Goal: Information Seeking & Learning: Learn about a topic

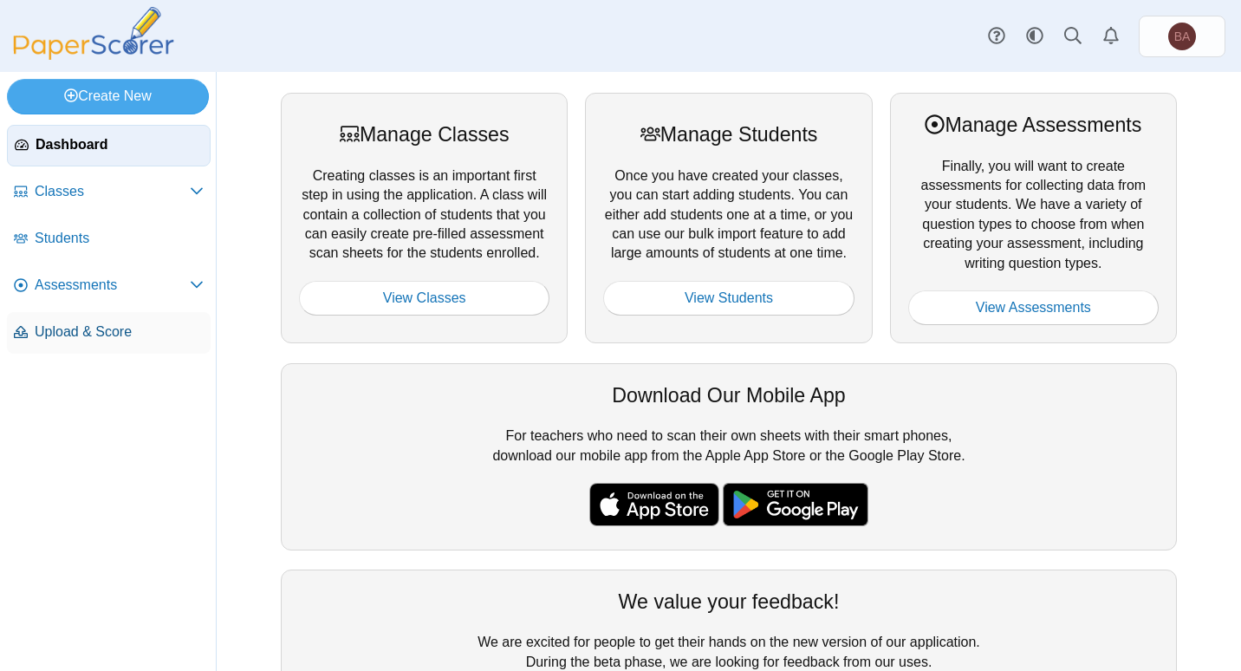
click at [75, 329] on span "Upload & Score" at bounding box center [119, 331] width 169 height 19
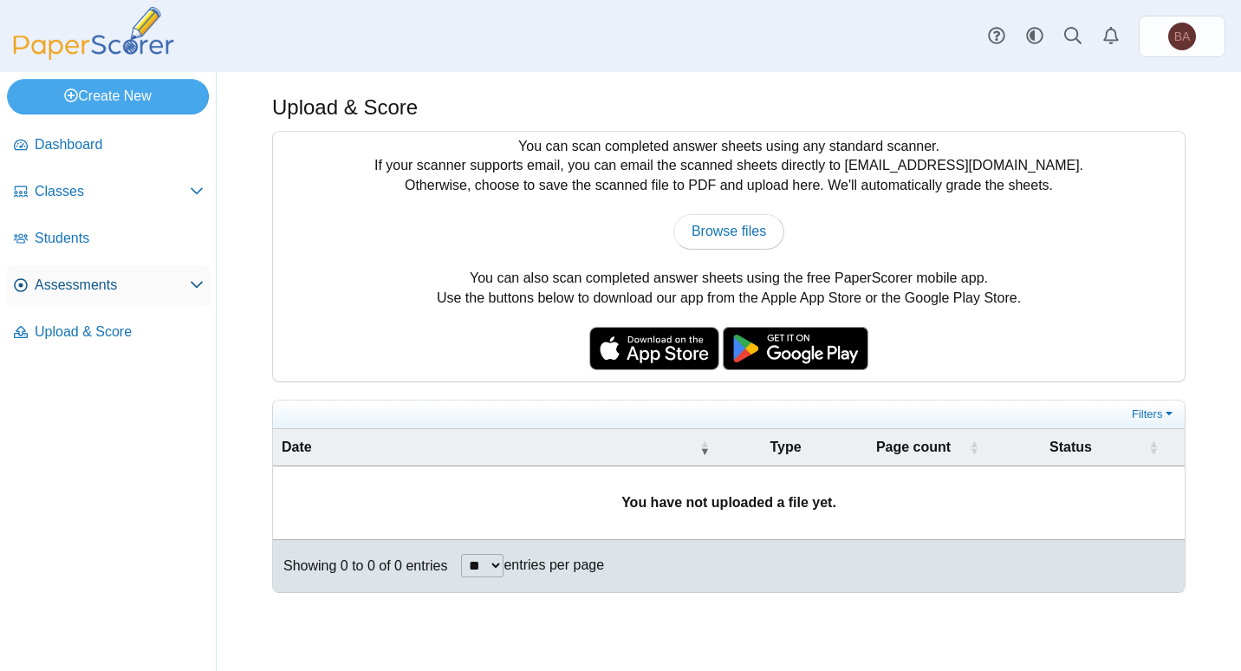
click at [94, 289] on span "Assessments" at bounding box center [112, 285] width 155 height 19
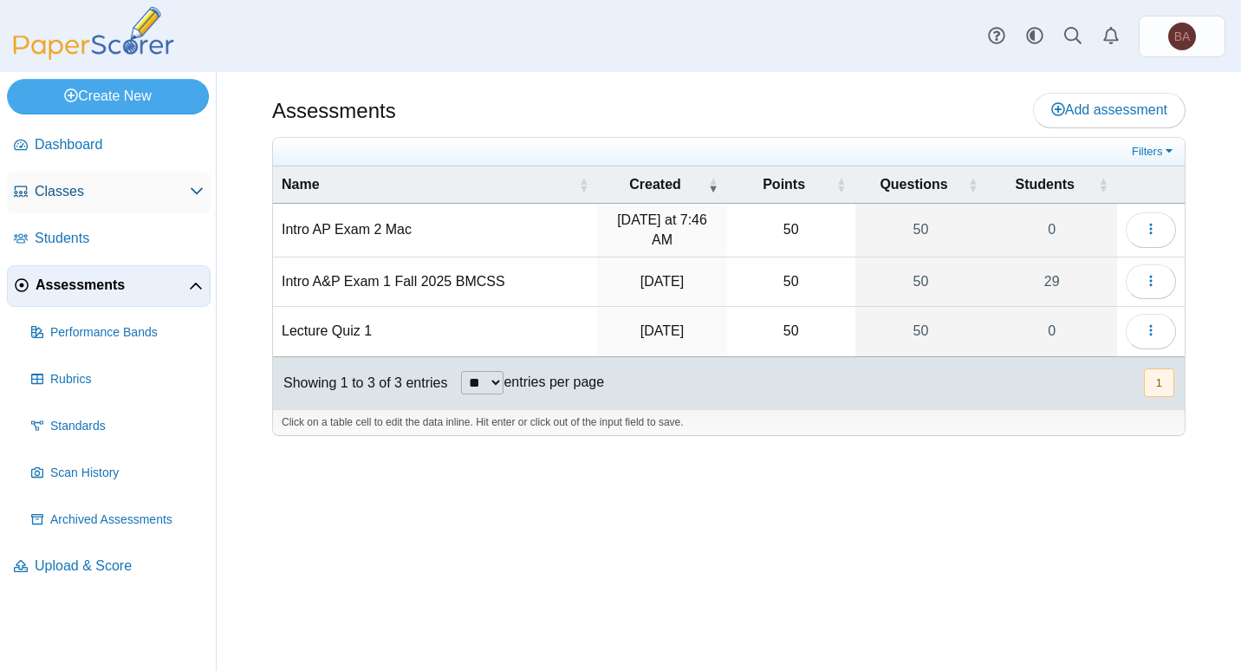
click at [88, 185] on span "Classes" at bounding box center [112, 191] width 155 height 19
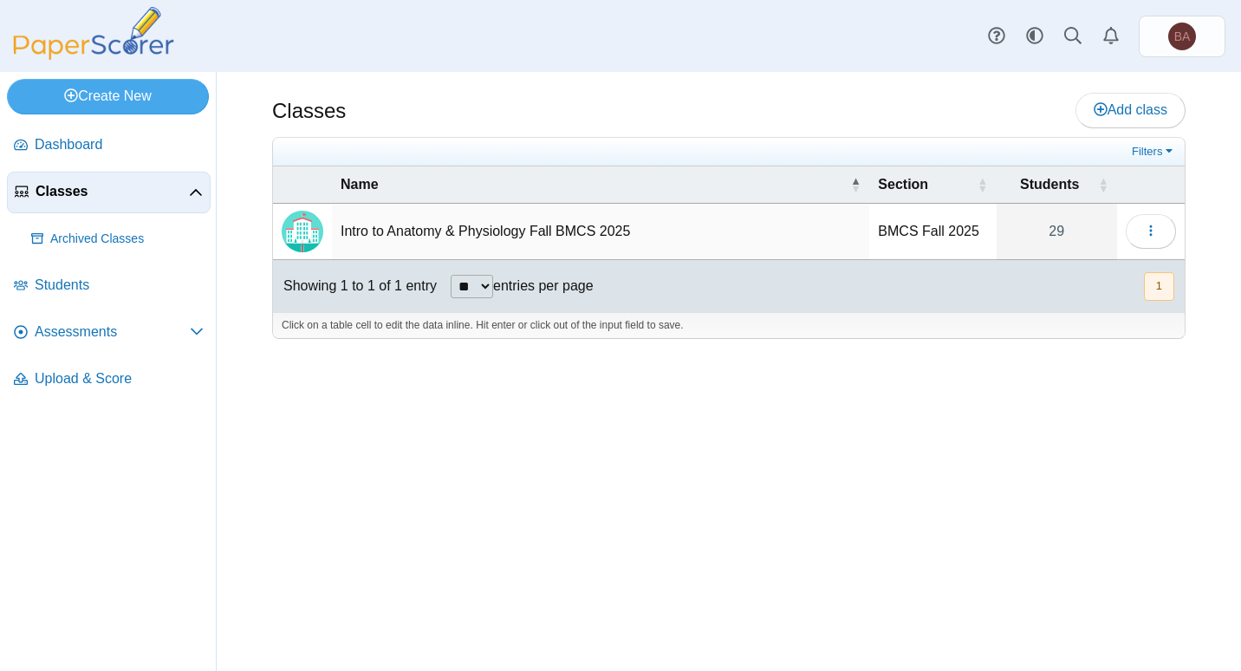
click at [396, 232] on td "Intro to Anatomy & Physiology Fall BMCS 2025" at bounding box center [600, 232] width 537 height 56
click at [307, 235] on img "Locally created class" at bounding box center [303, 232] width 42 height 42
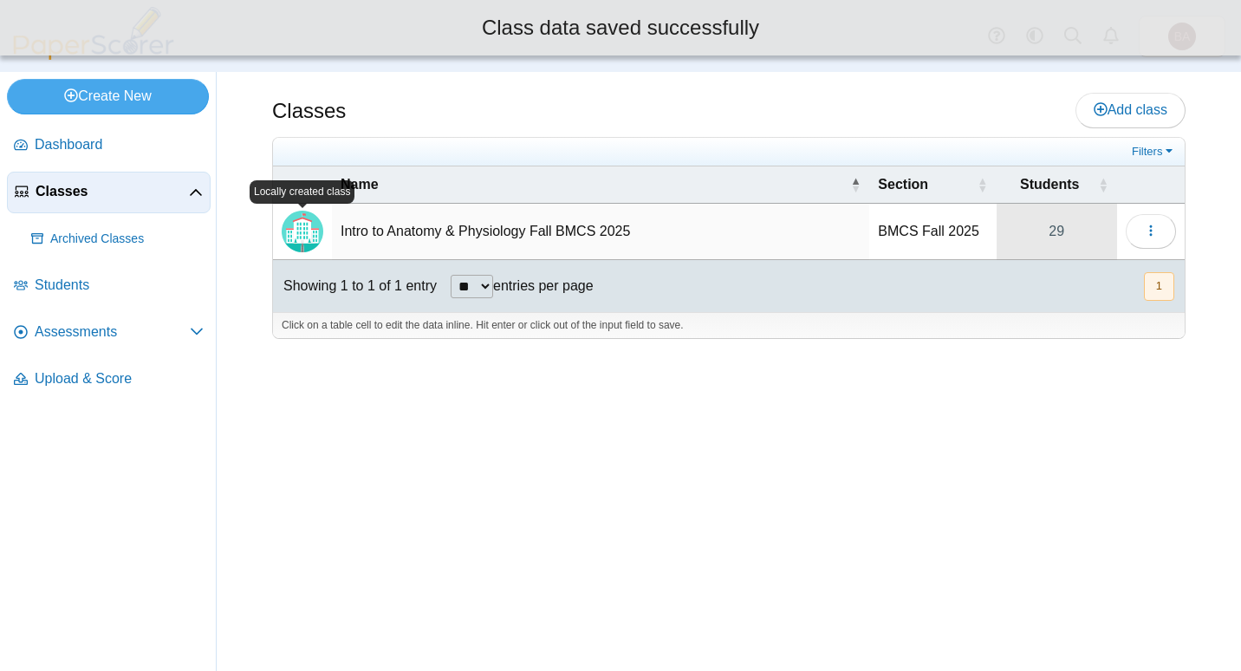
click at [1051, 231] on link "29" at bounding box center [1057, 231] width 120 height 55
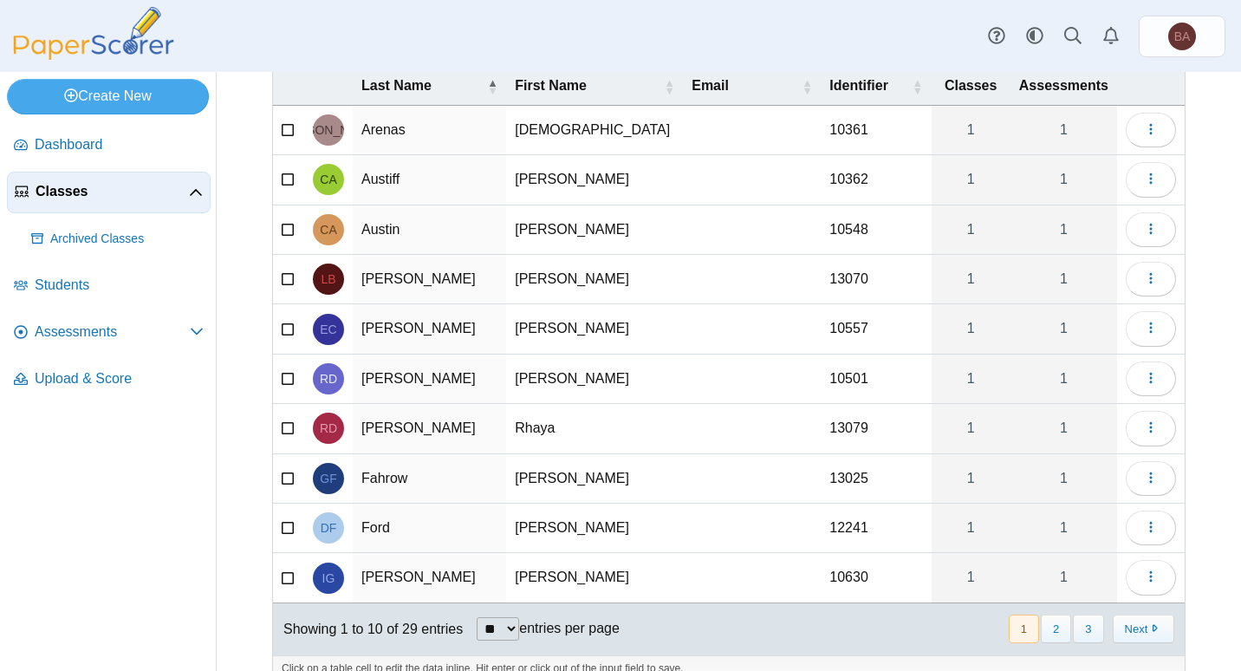
scroll to position [167, 0]
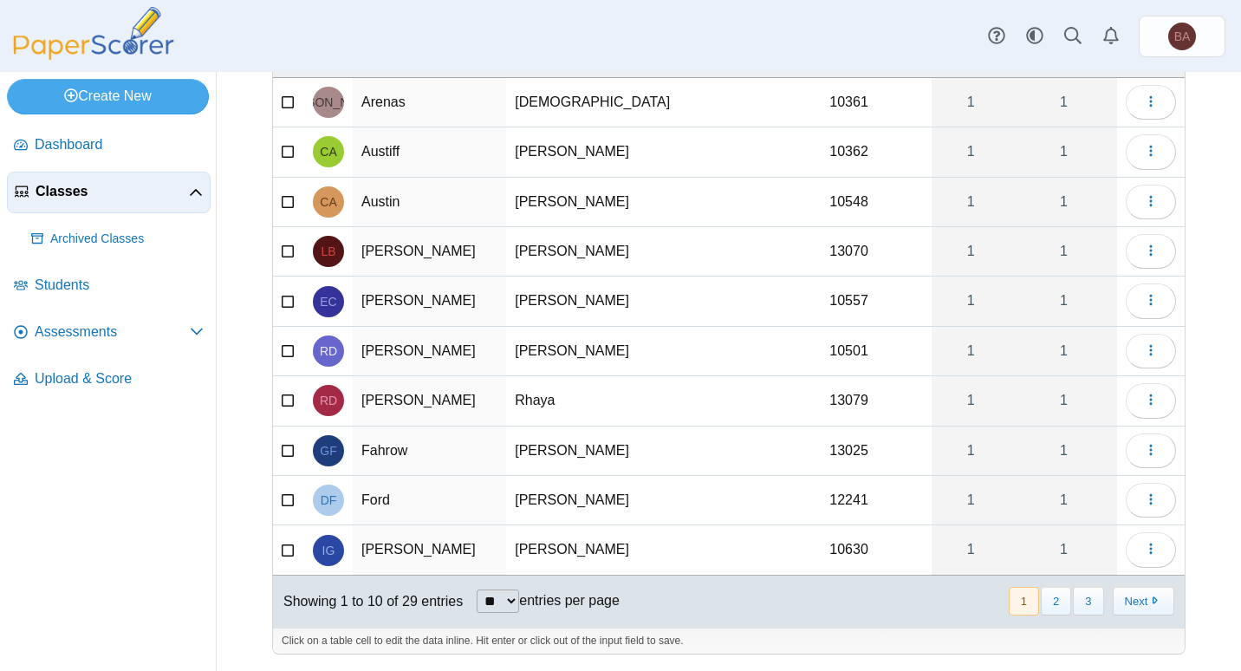
click at [287, 348] on icon at bounding box center [289, 348] width 14 height 12
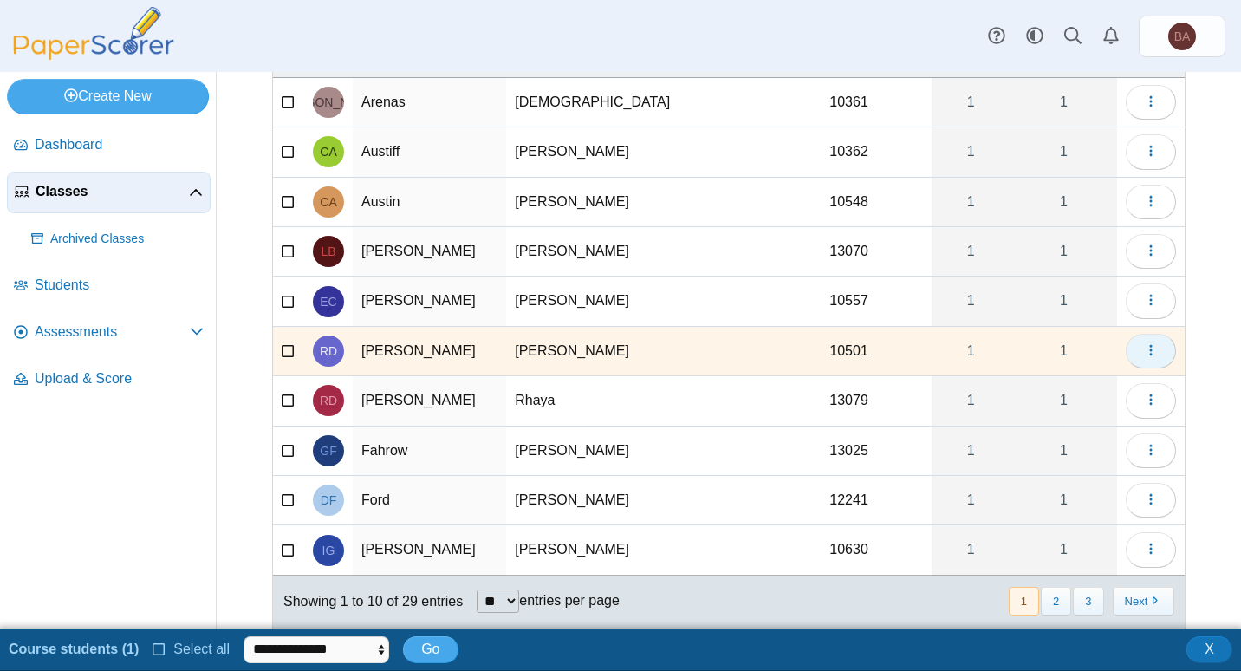
click at [1148, 353] on button "button" at bounding box center [1151, 351] width 50 height 35
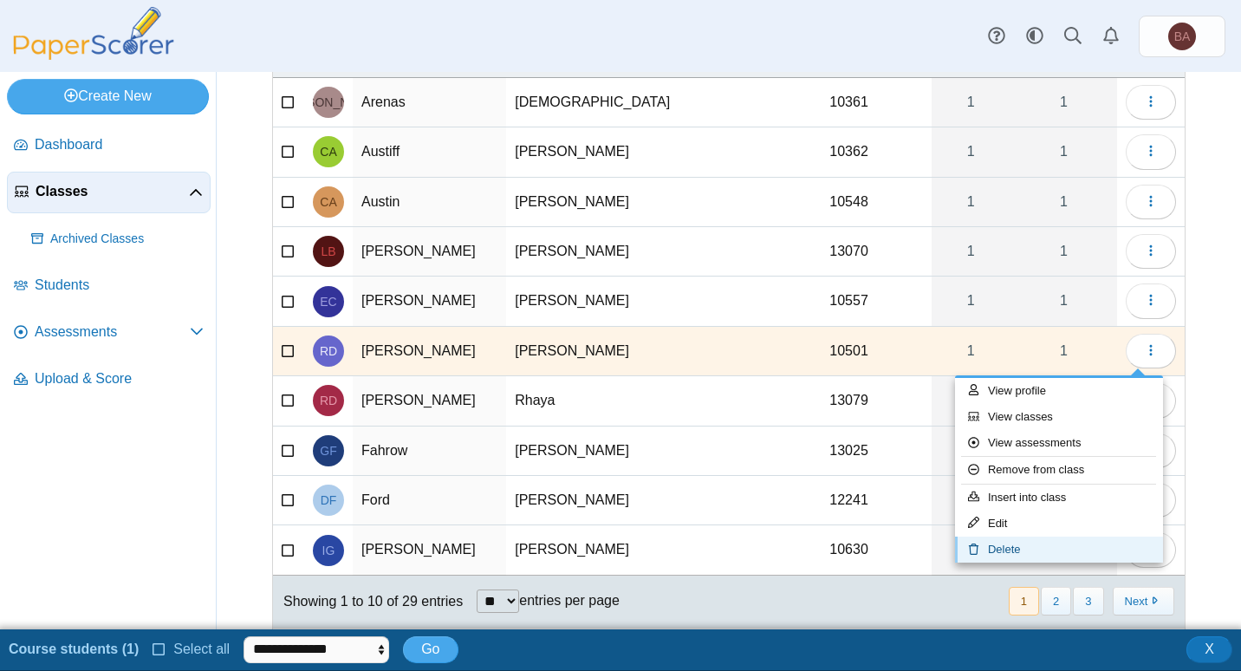
click at [1008, 551] on link "Delete" at bounding box center [1059, 549] width 208 height 26
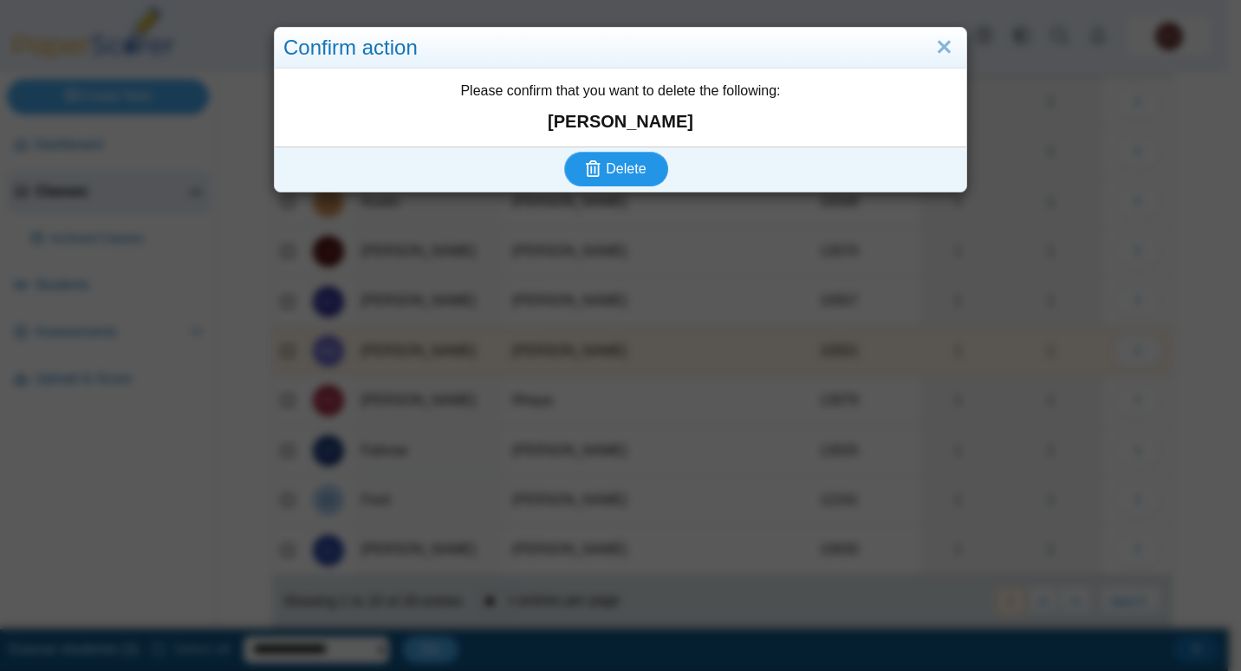
click at [634, 164] on span "Delete" at bounding box center [626, 168] width 40 height 15
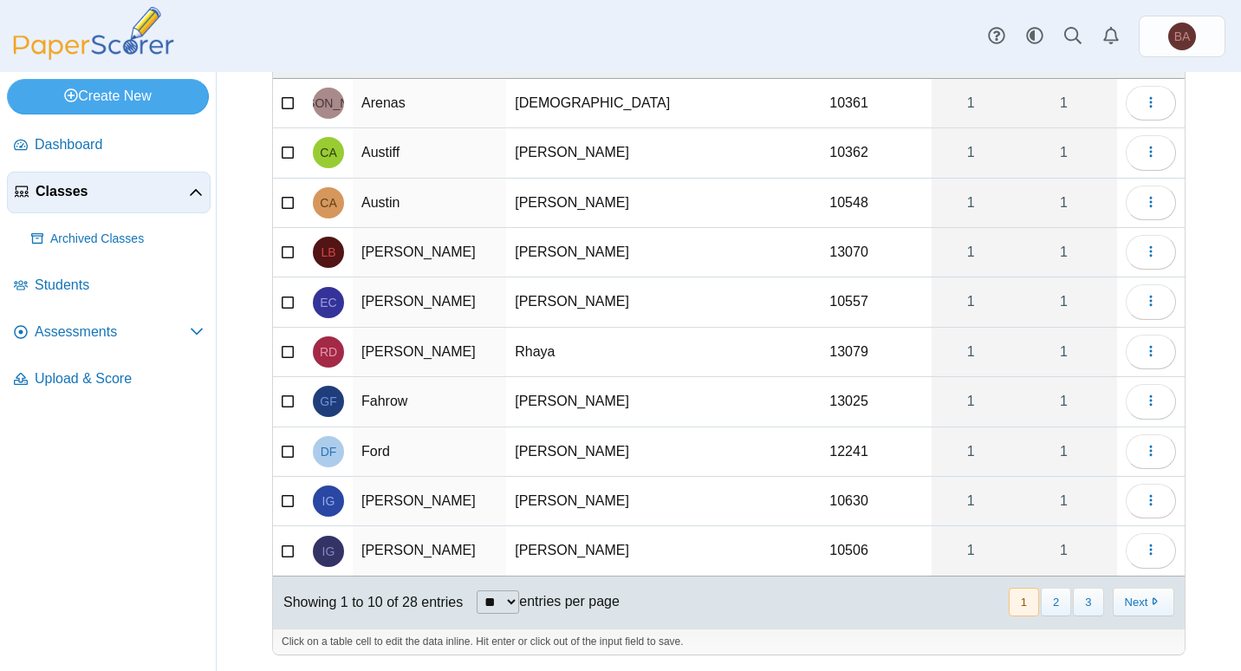
scroll to position [167, 0]
click at [497, 601] on select "** ** ** ***" at bounding box center [498, 600] width 42 height 23
select select "***"
click at [477, 589] on select "** ** ** ***" at bounding box center [498, 600] width 42 height 23
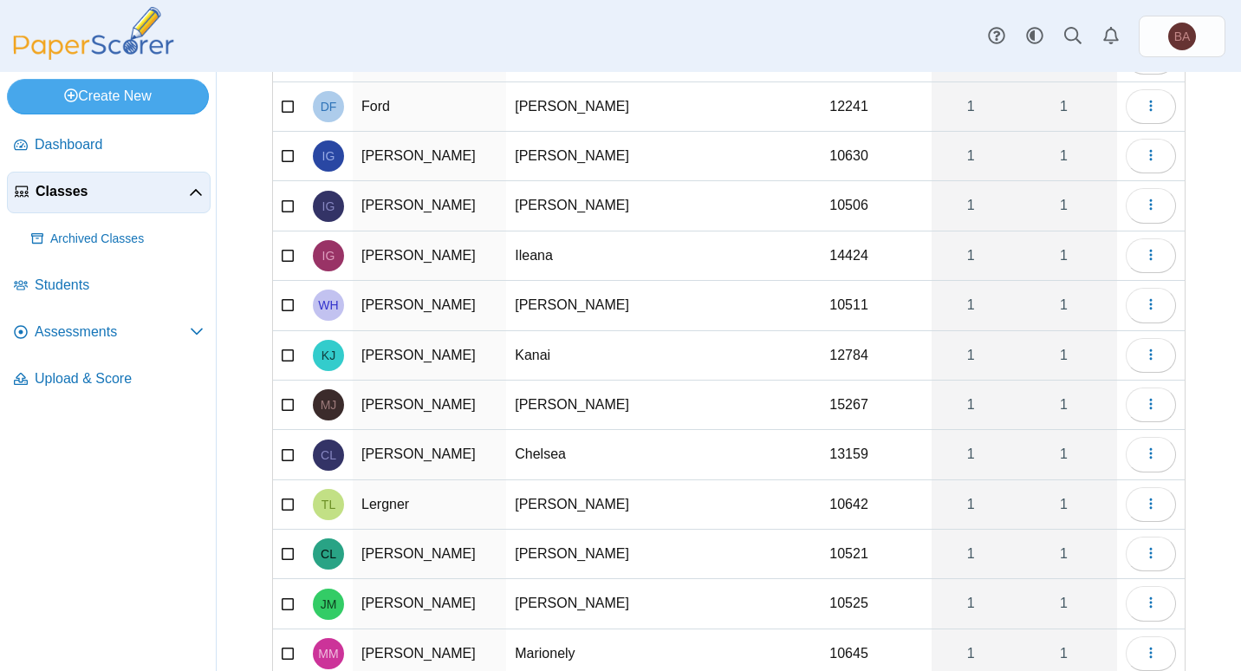
scroll to position [514, 0]
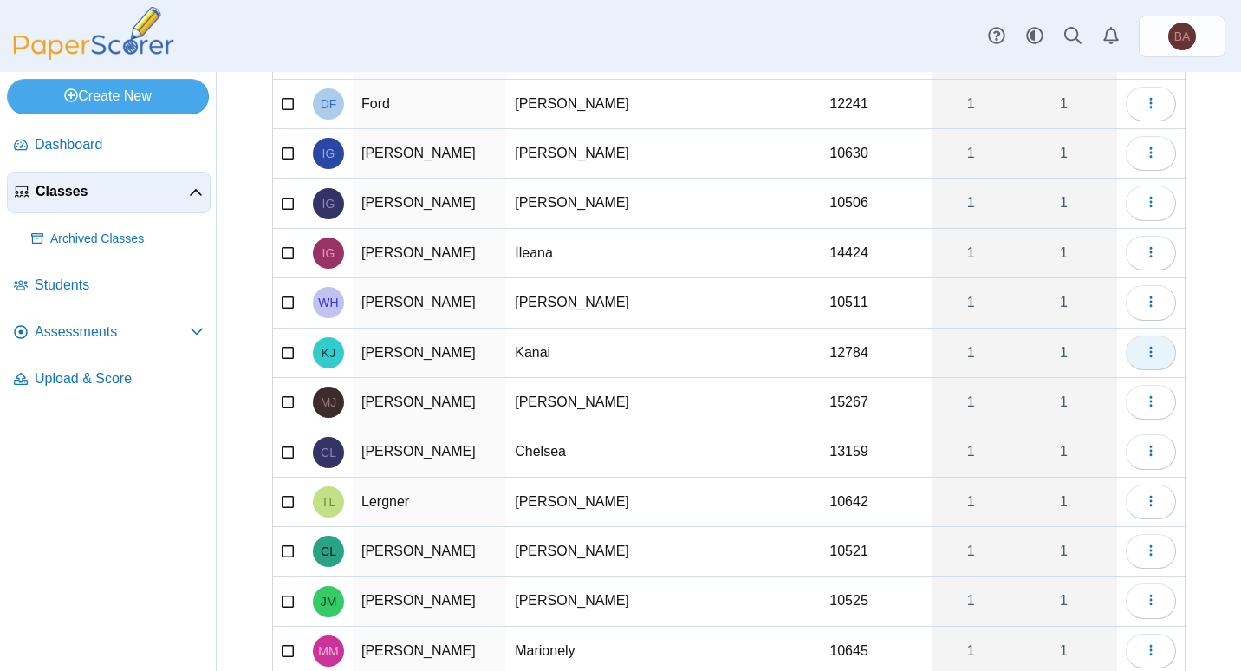
click at [1144, 356] on icon "button" at bounding box center [1151, 352] width 14 height 14
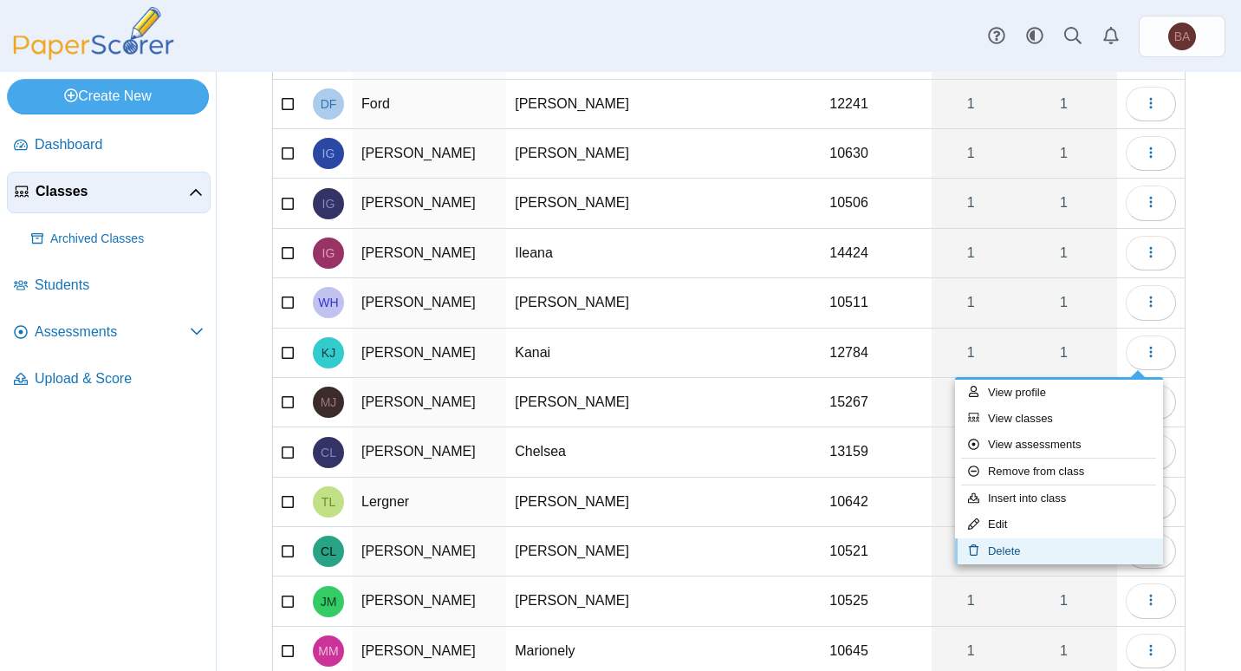
click at [1012, 552] on link "Delete" at bounding box center [1059, 551] width 208 height 26
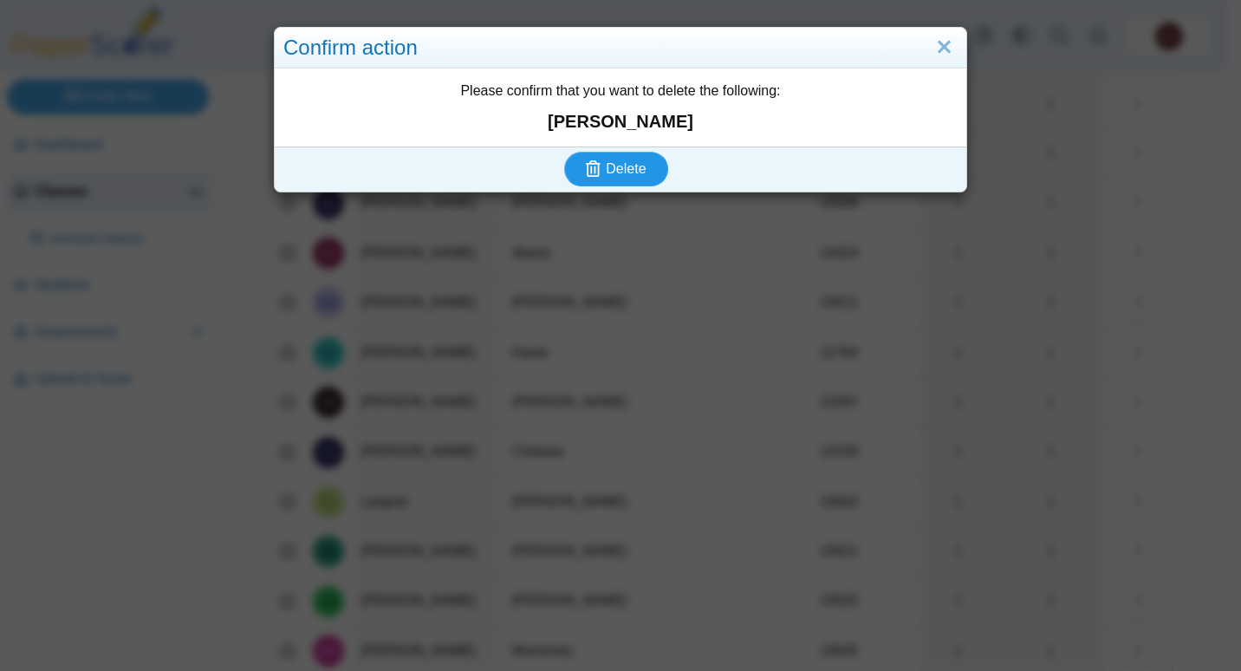
click at [614, 171] on span "Delete" at bounding box center [626, 168] width 40 height 15
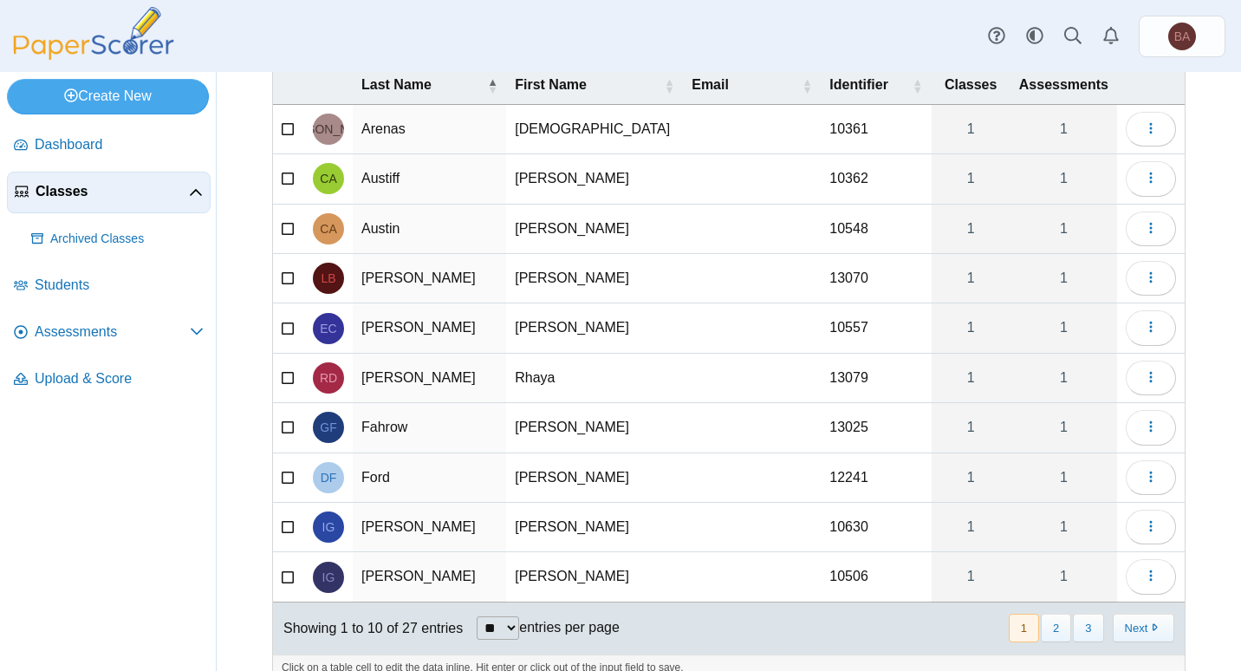
scroll to position [167, 0]
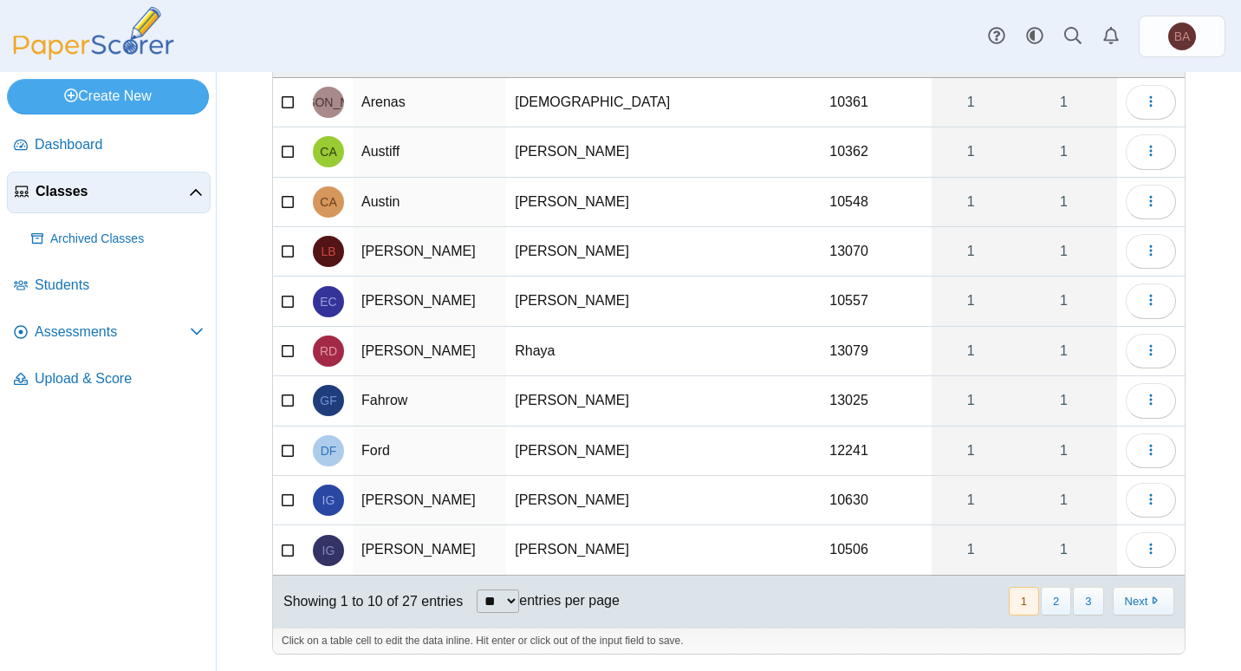
click at [514, 605] on select "** ** ** ***" at bounding box center [498, 600] width 42 height 23
select select "***"
click at [477, 589] on select "** ** ** ***" at bounding box center [498, 600] width 42 height 23
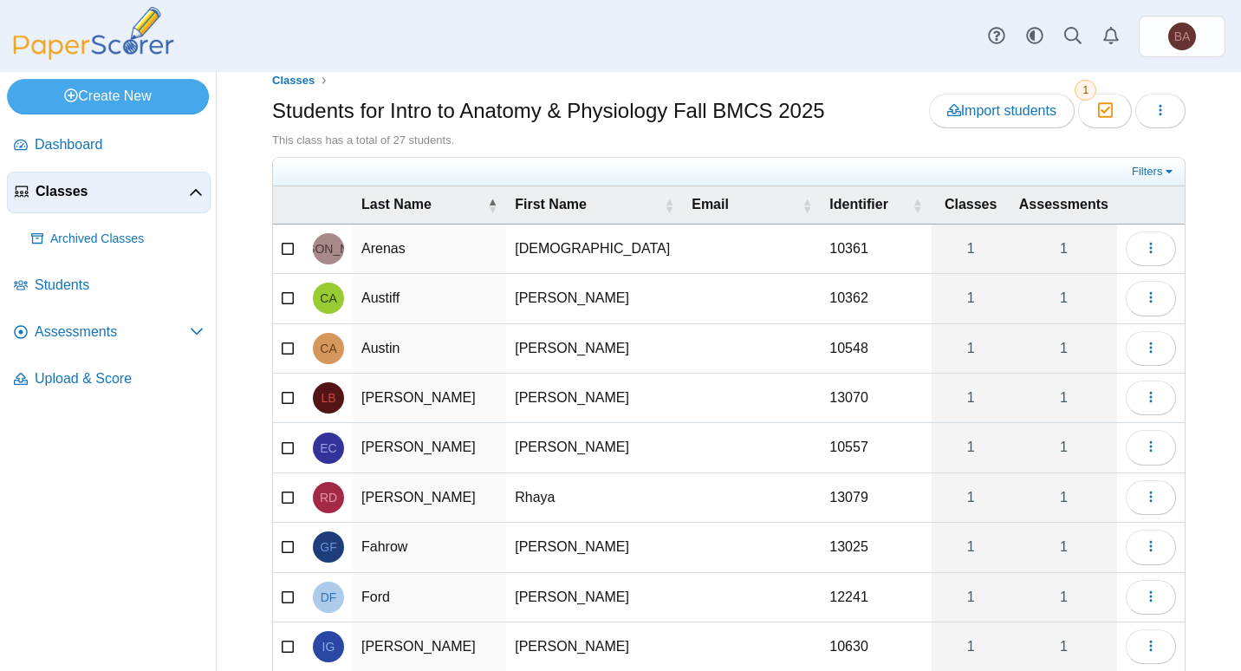
scroll to position [0, 0]
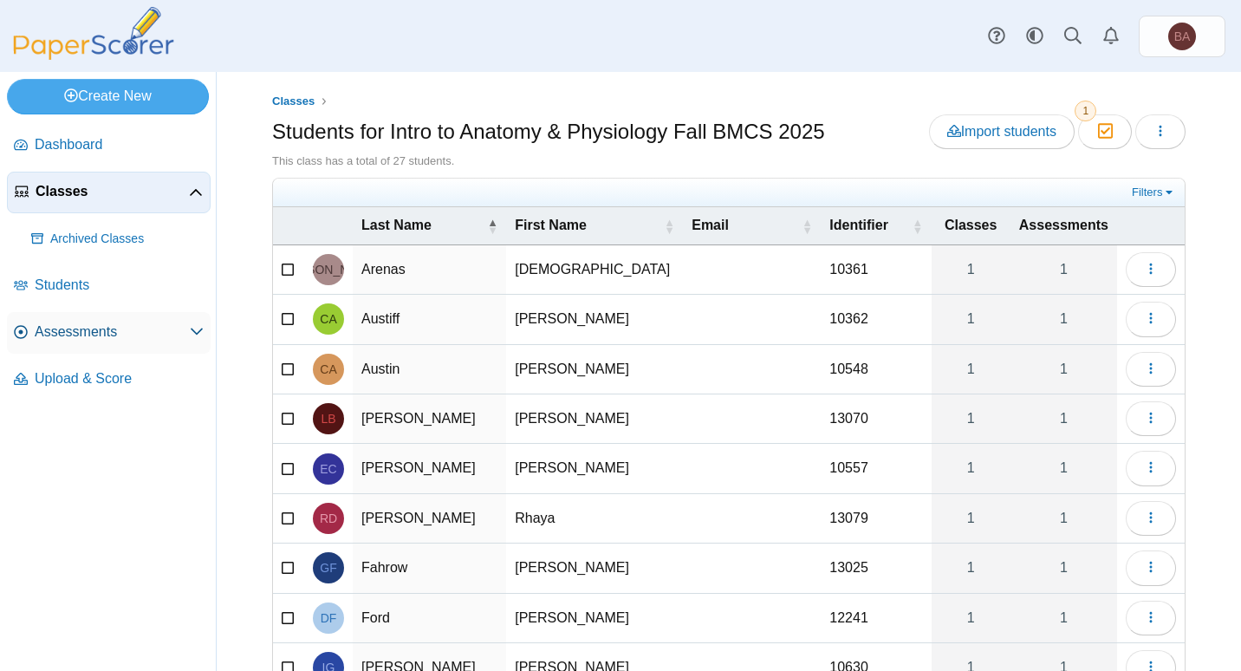
click at [105, 335] on span "Assessments" at bounding box center [112, 331] width 155 height 19
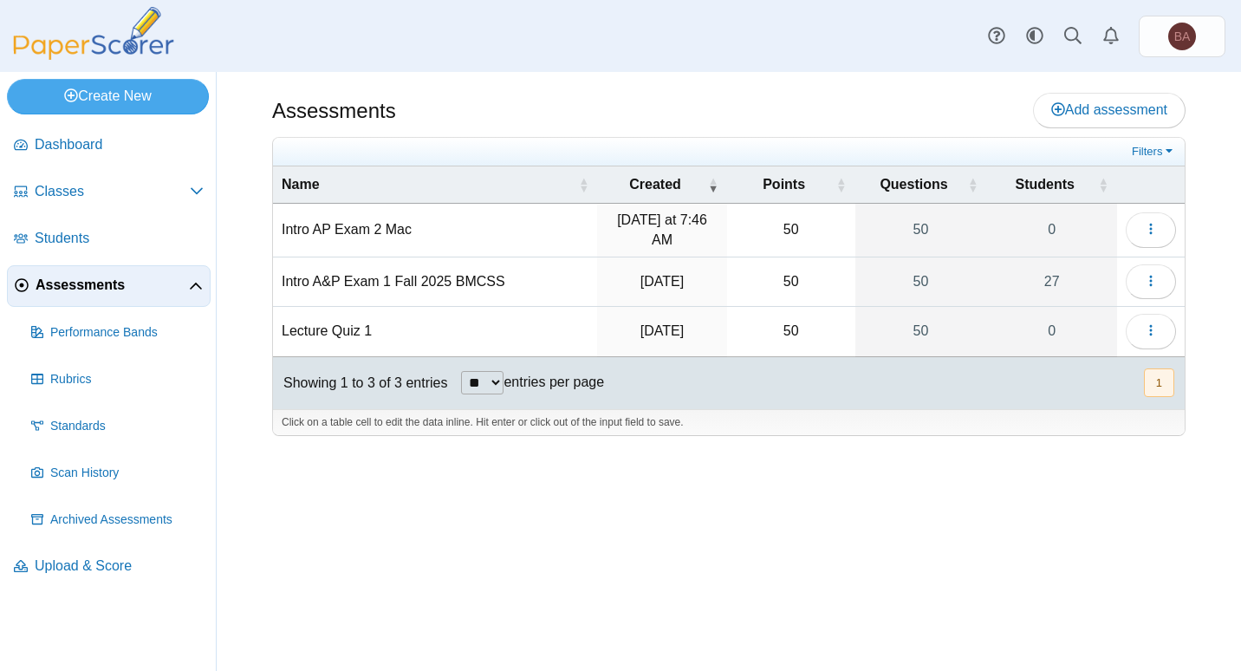
click at [366, 227] on td "Intro AP Exam 2 Mac" at bounding box center [435, 231] width 324 height 54
click at [1141, 231] on button "button" at bounding box center [1151, 229] width 50 height 35
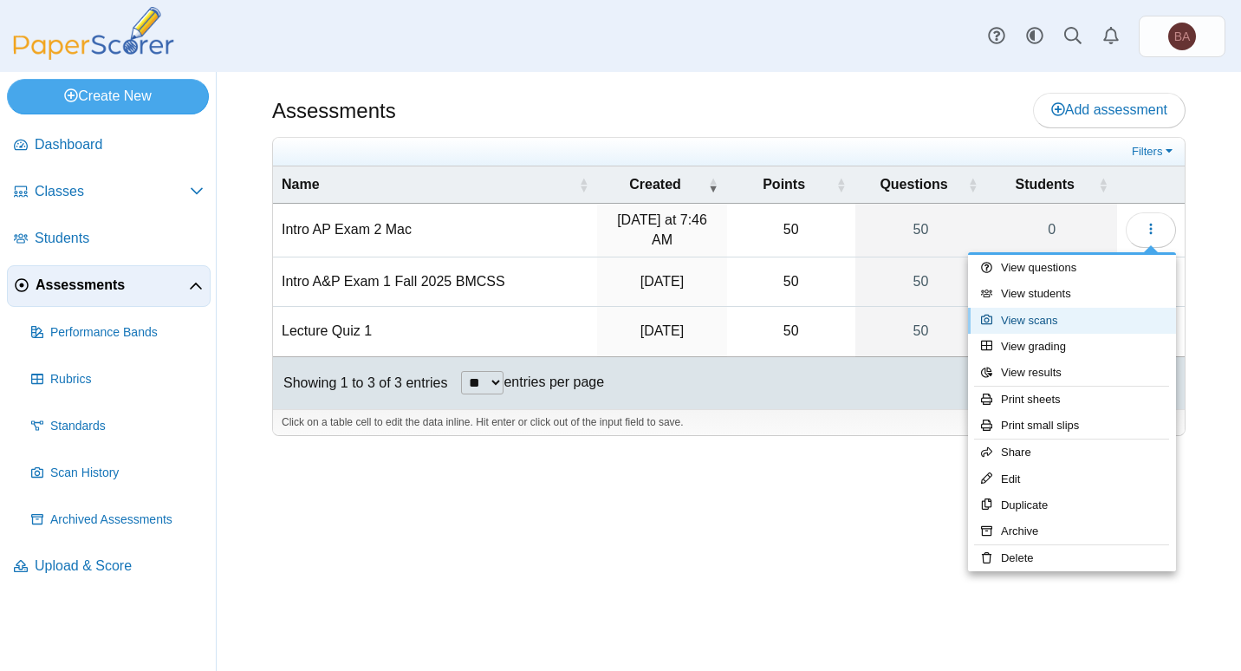
click at [1062, 318] on link "View scans" at bounding box center [1072, 321] width 208 height 26
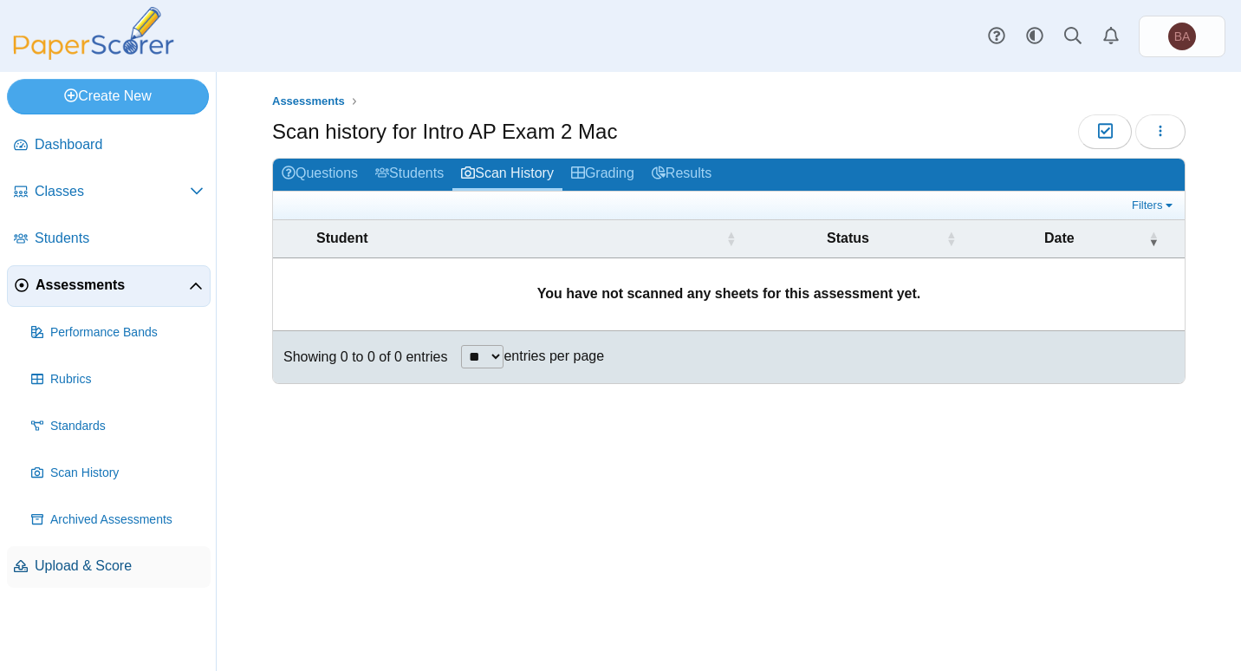
click at [118, 566] on span "Upload & Score" at bounding box center [119, 565] width 169 height 19
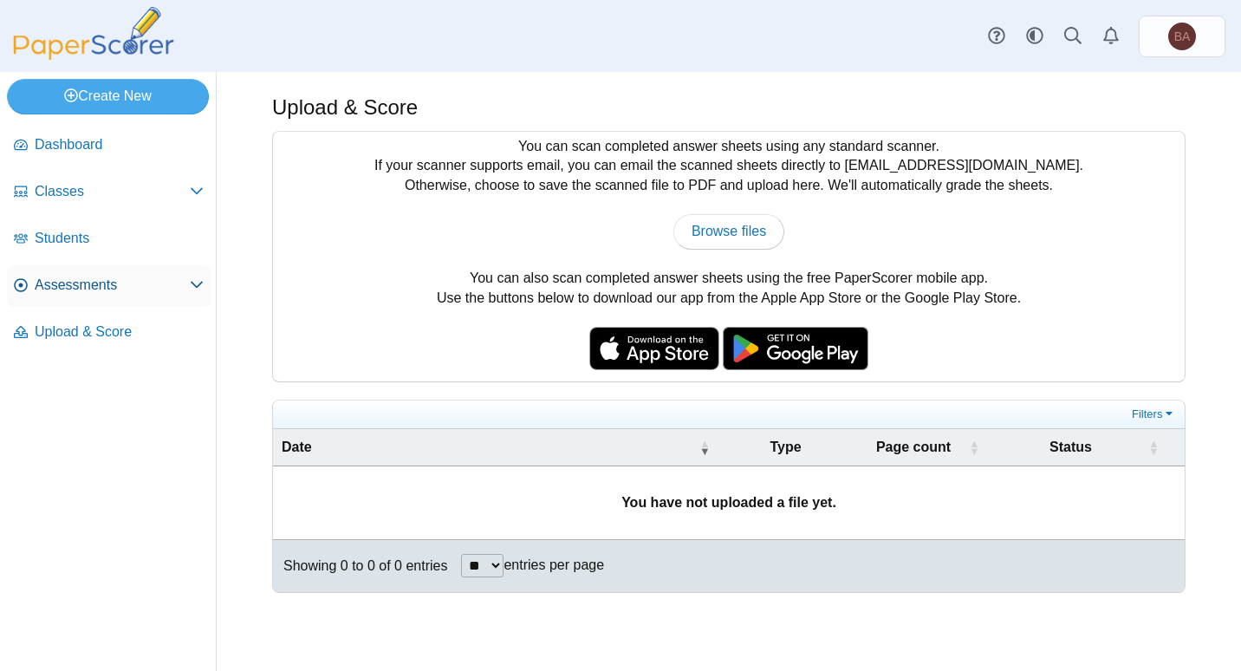
click at [66, 278] on span "Assessments" at bounding box center [112, 285] width 155 height 19
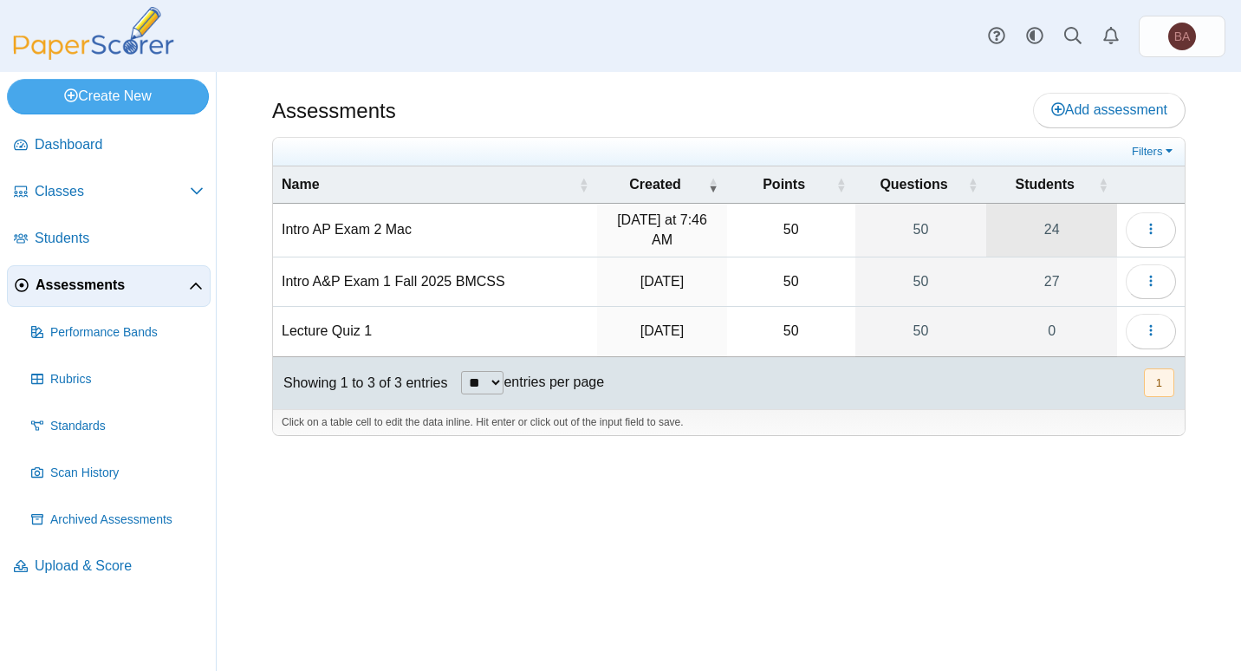
click at [1051, 229] on link "24" at bounding box center [1051, 230] width 131 height 53
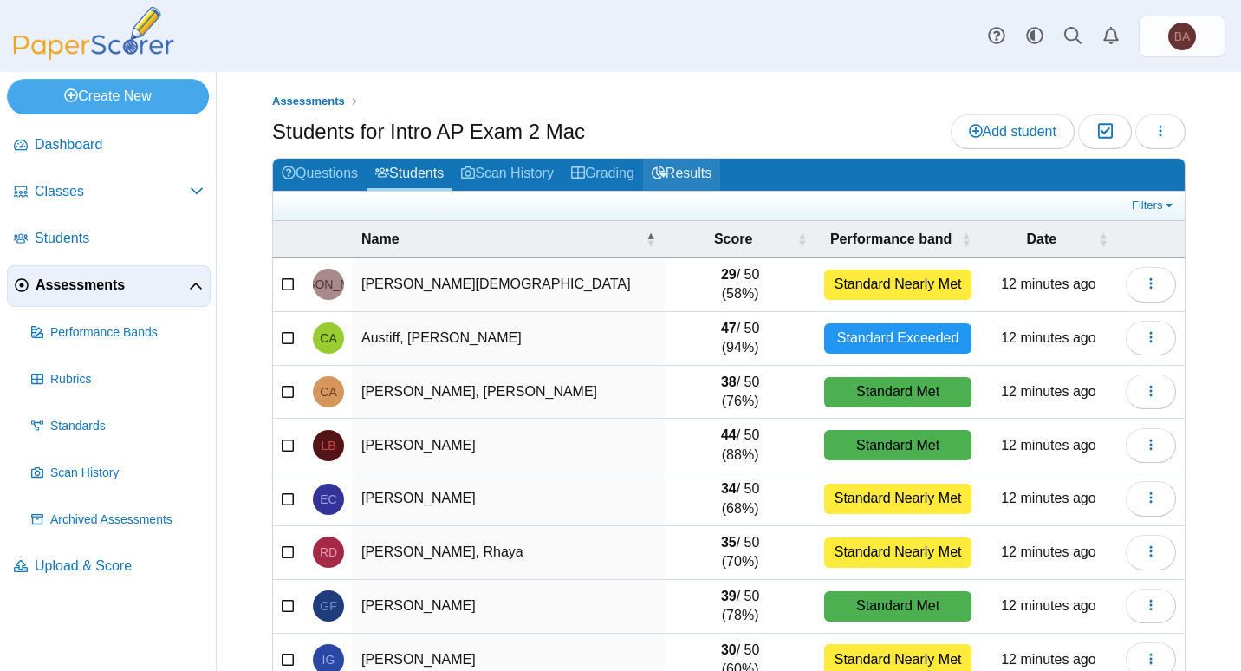
click at [696, 179] on link "Results" at bounding box center [681, 175] width 77 height 32
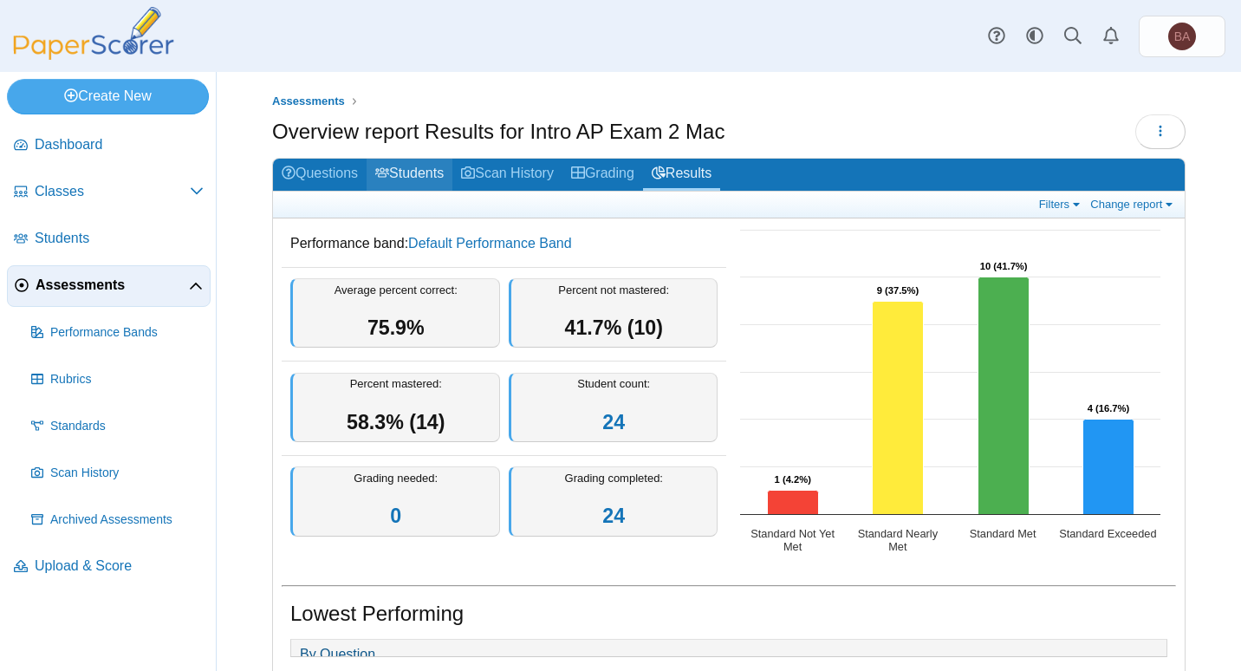
click at [426, 175] on link "Students" at bounding box center [410, 175] width 86 height 32
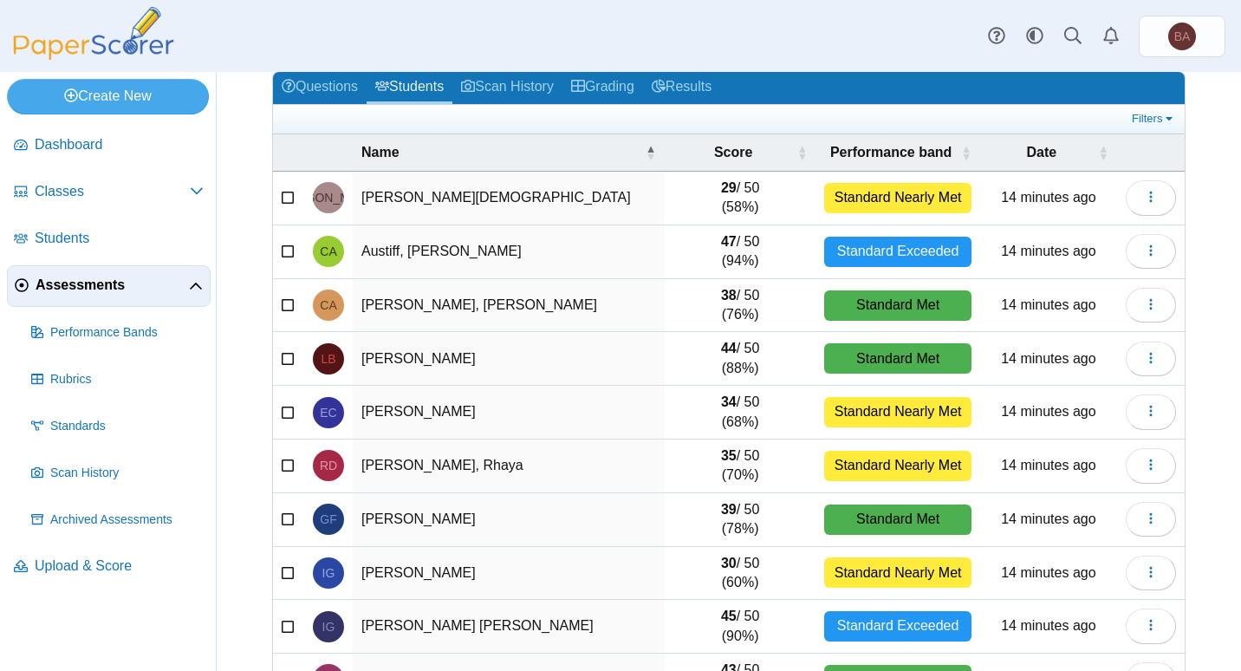
scroll to position [173, 0]
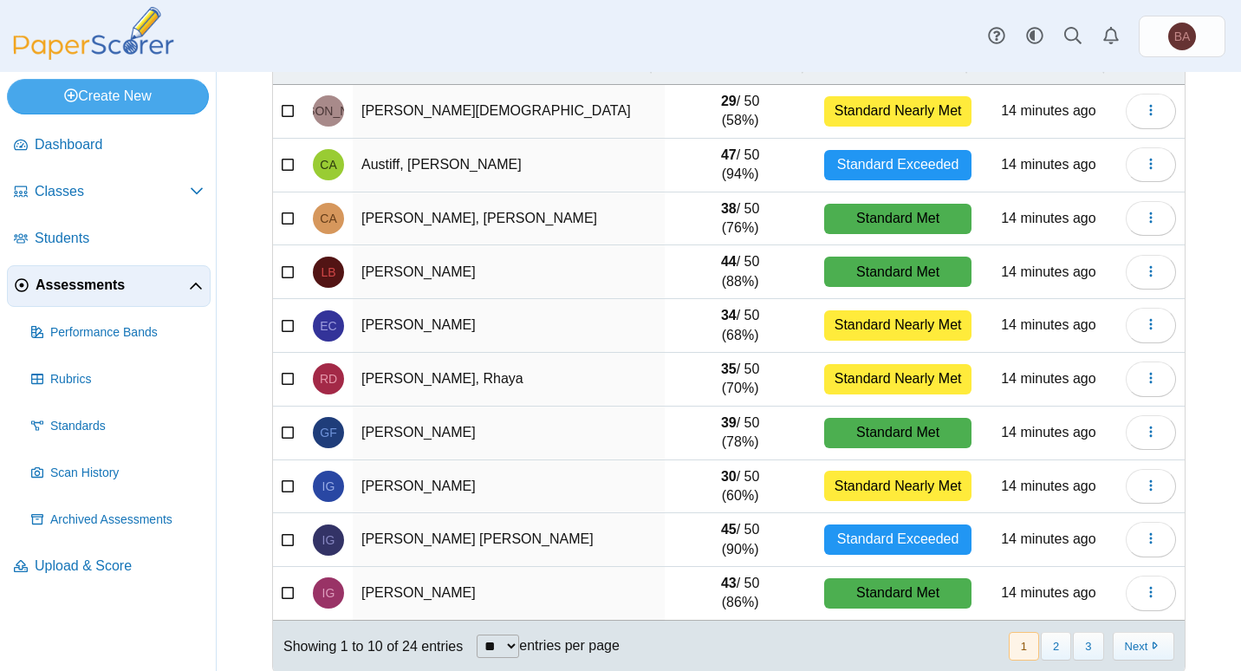
click at [499, 652] on select "** ** ** ***" at bounding box center [498, 645] width 42 height 23
select select "***"
click at [477, 634] on select "** ** ** ***" at bounding box center [498, 645] width 42 height 23
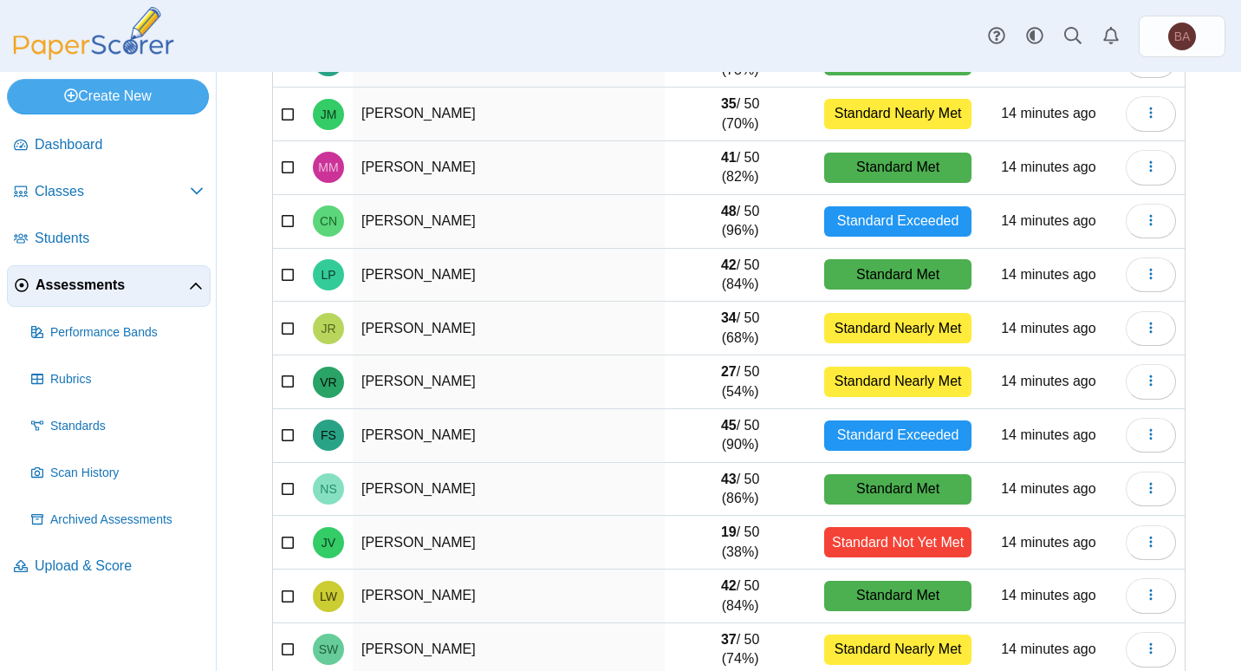
scroll to position [943, 0]
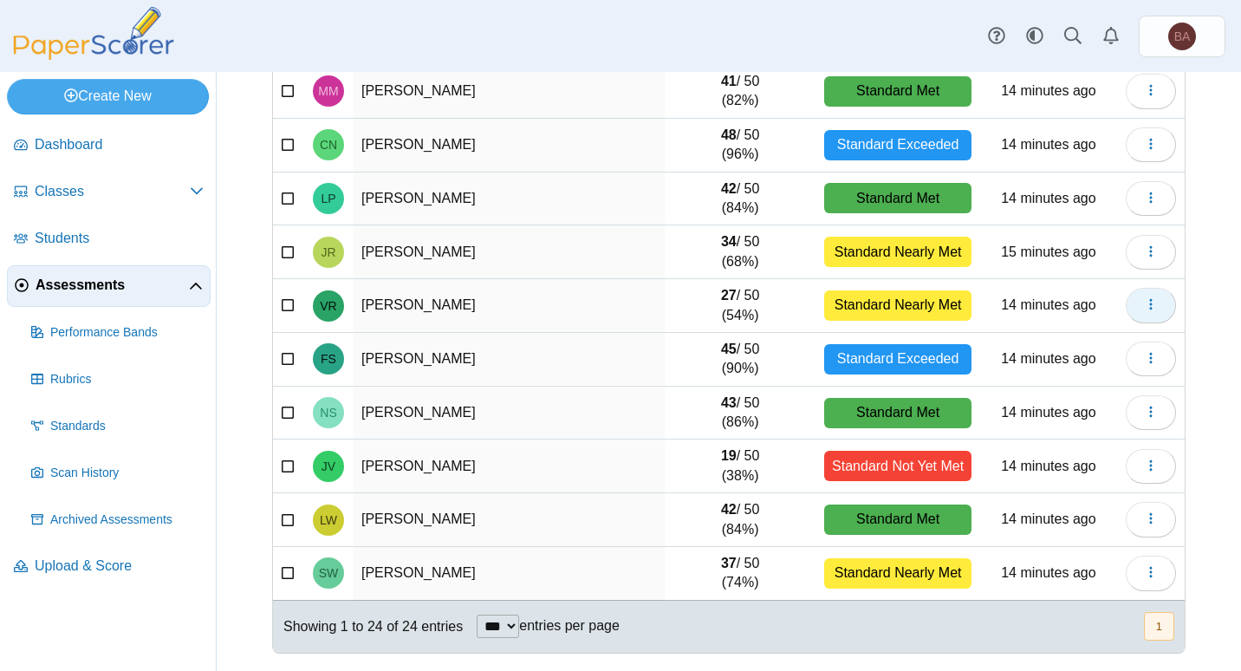
click at [1126, 306] on button "button" at bounding box center [1151, 305] width 50 height 35
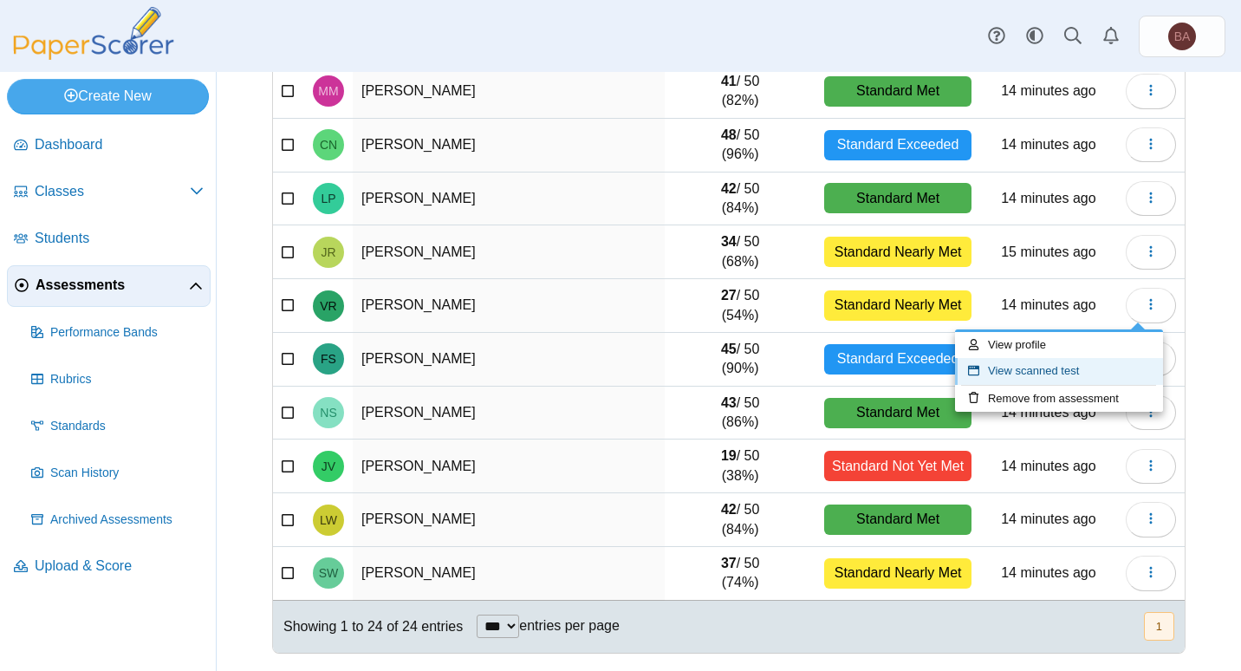
click at [1060, 377] on link "View scanned test" at bounding box center [1059, 371] width 208 height 26
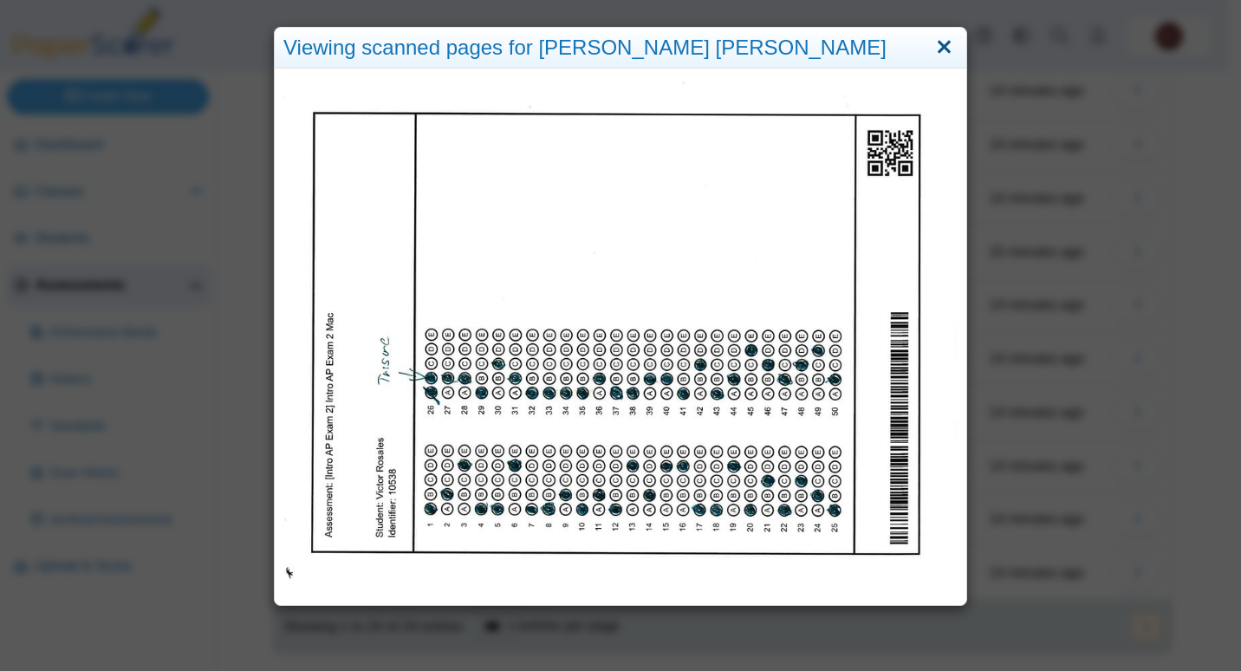
click at [933, 51] on link "Close" at bounding box center [944, 47] width 27 height 29
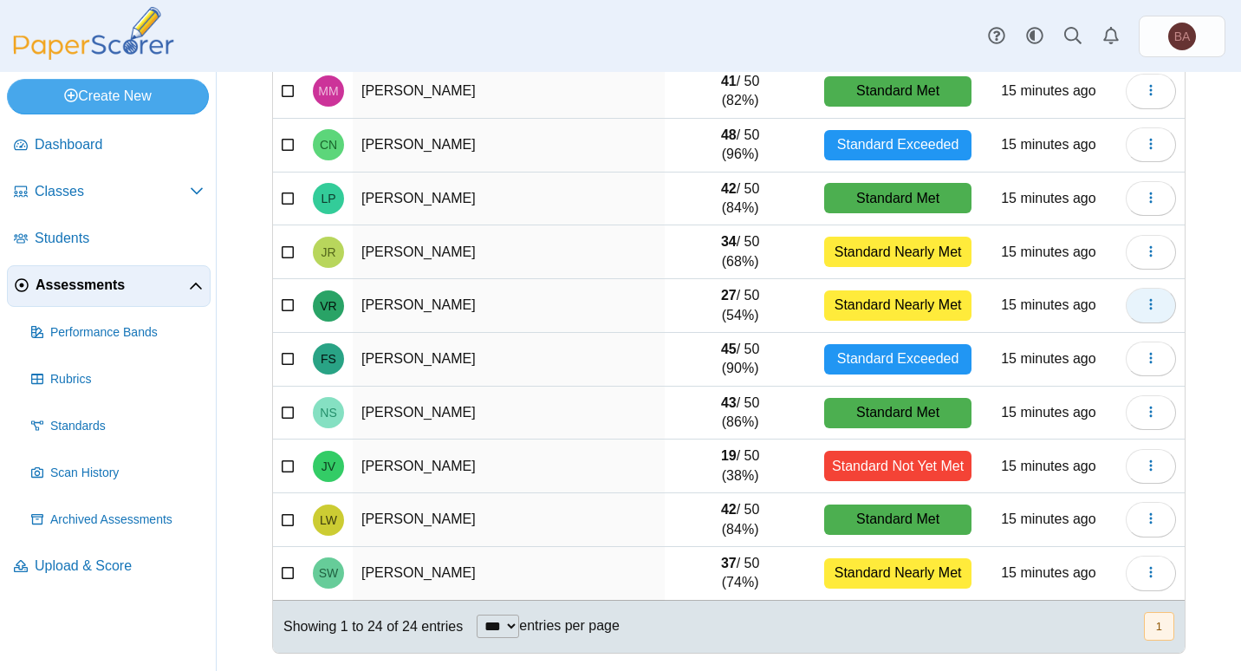
click at [1144, 308] on icon "button" at bounding box center [1151, 304] width 14 height 14
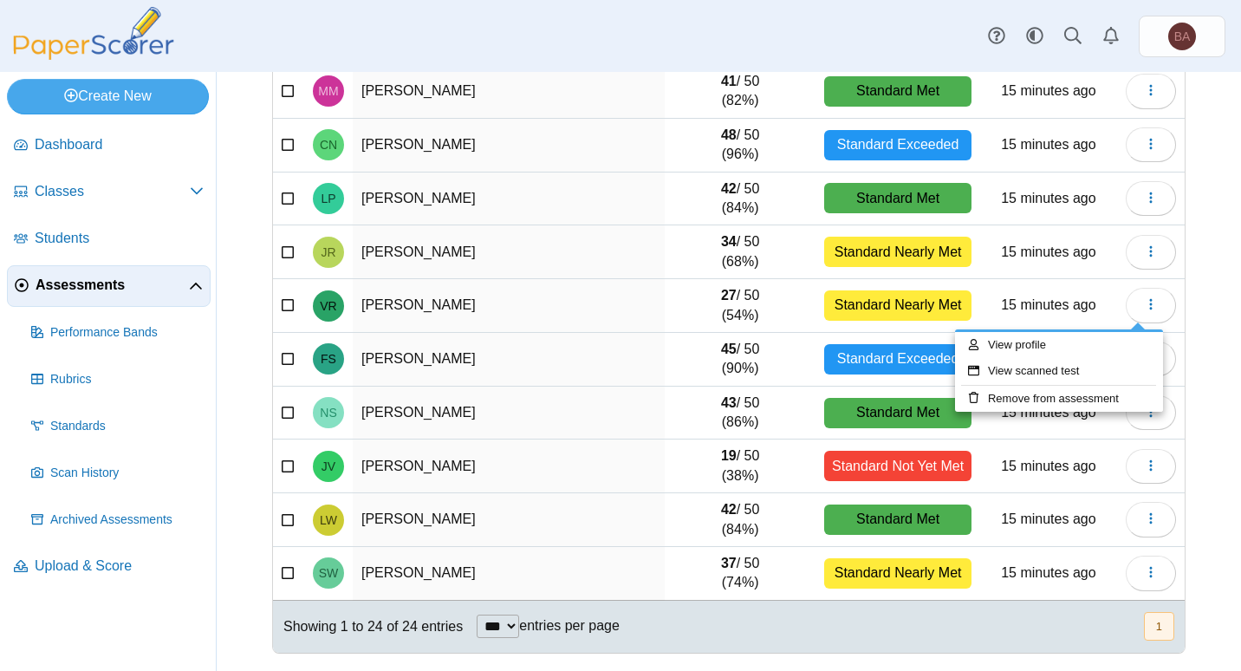
click at [1199, 306] on div "Assessments Students for Intro AP Exam 2 Mac Add student Moderation 0 Loading…" at bounding box center [729, 371] width 1024 height 599
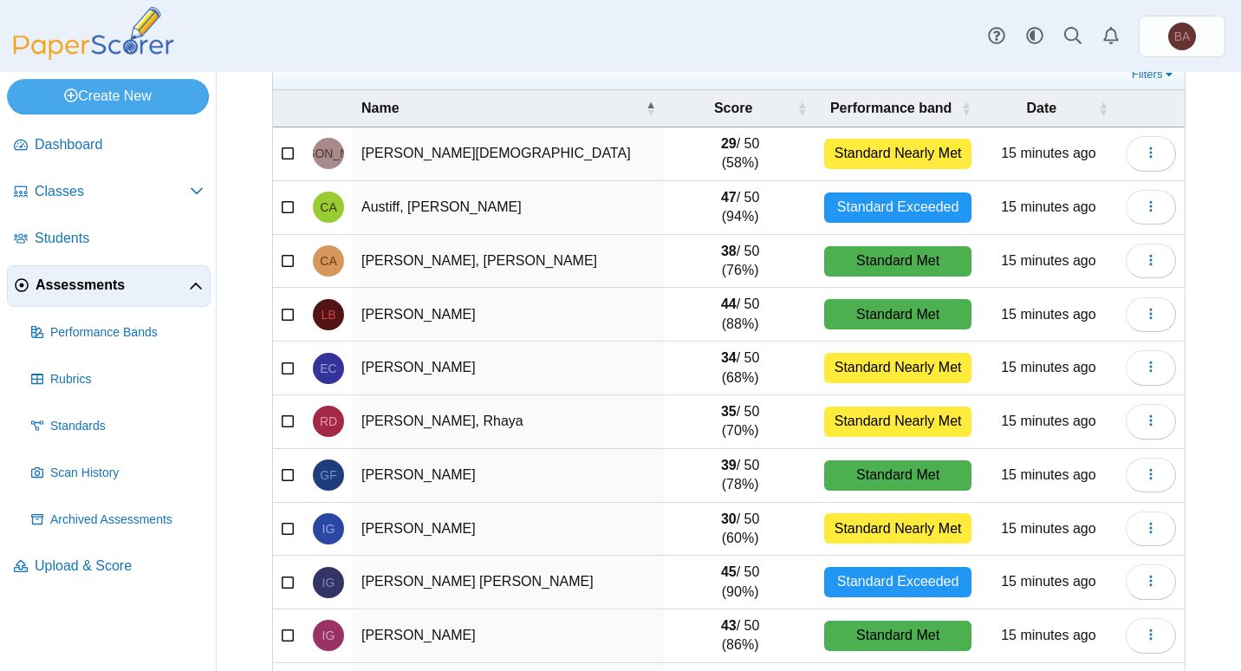
scroll to position [0, 0]
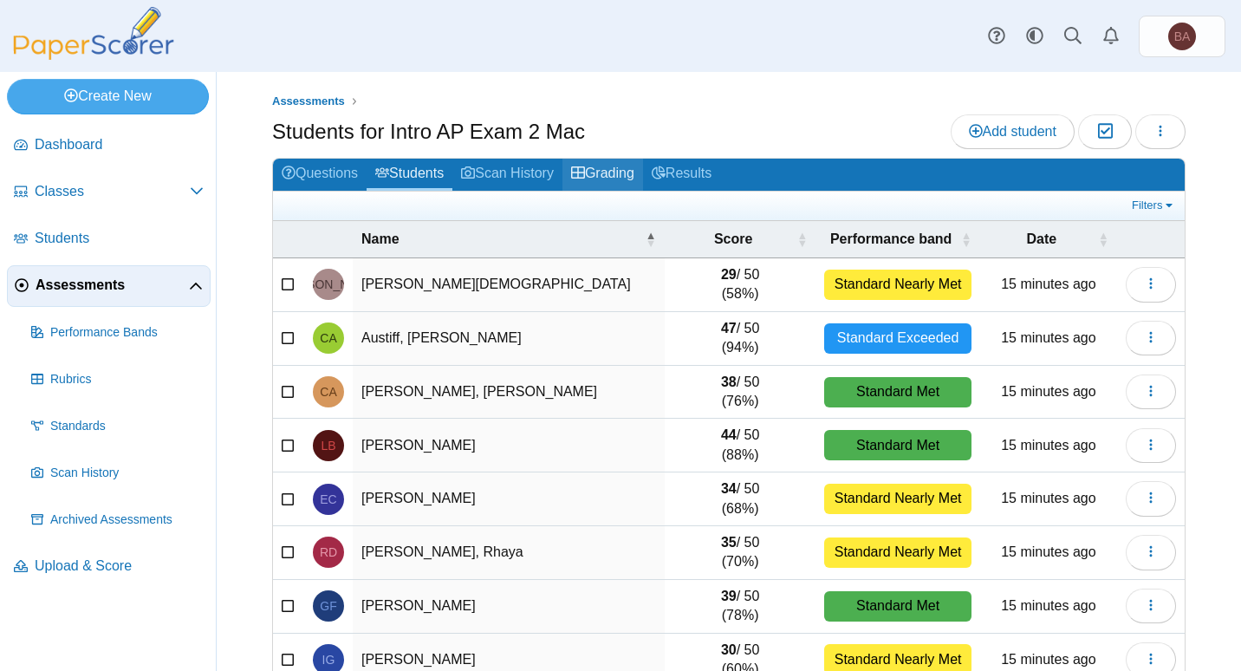
click at [618, 175] on link "Grading" at bounding box center [602, 175] width 81 height 32
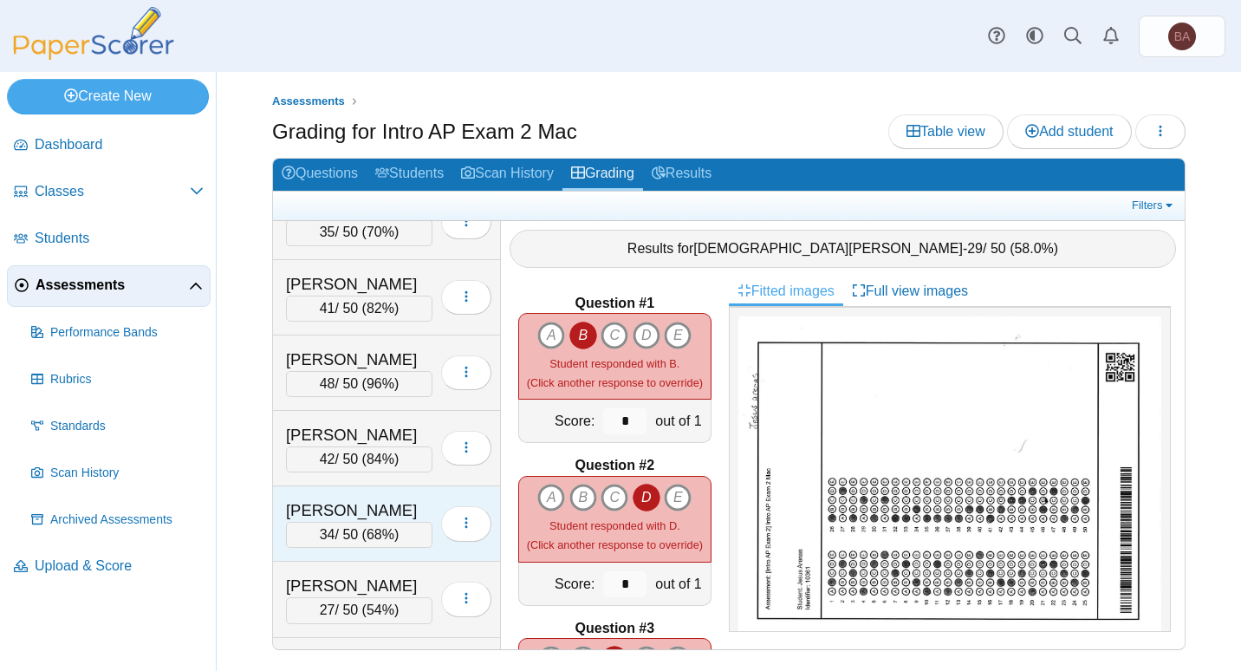
scroll to position [1123, 0]
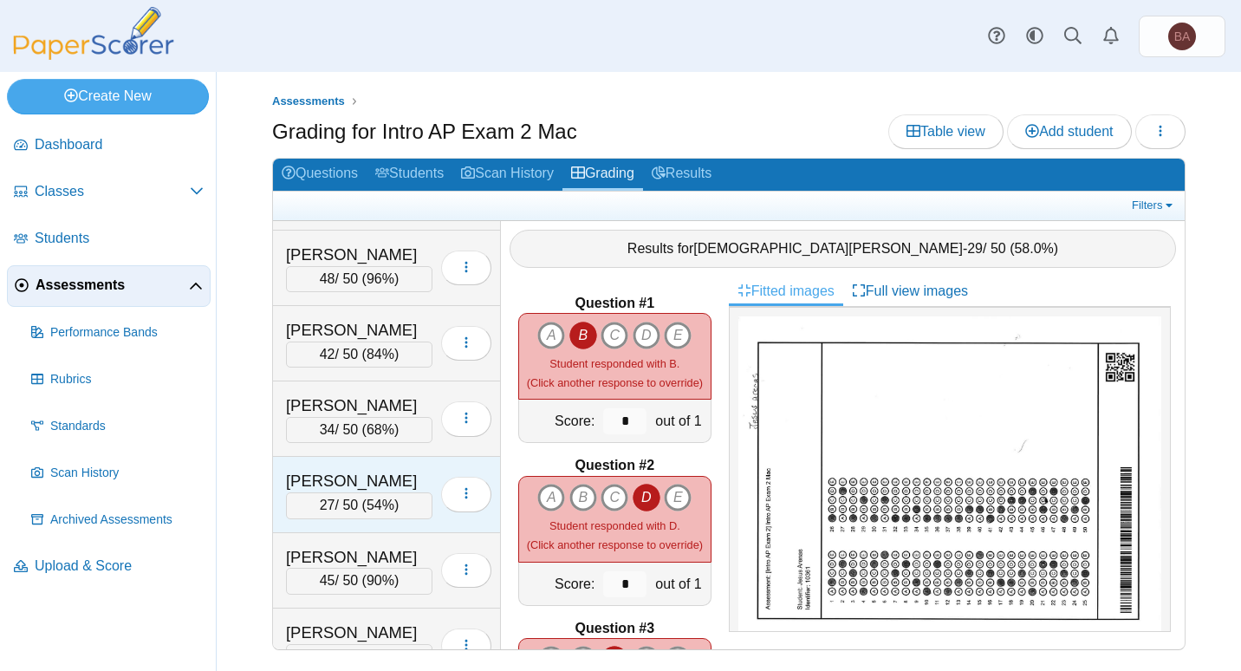
click at [380, 472] on div "Rosales, Victor" at bounding box center [359, 481] width 146 height 23
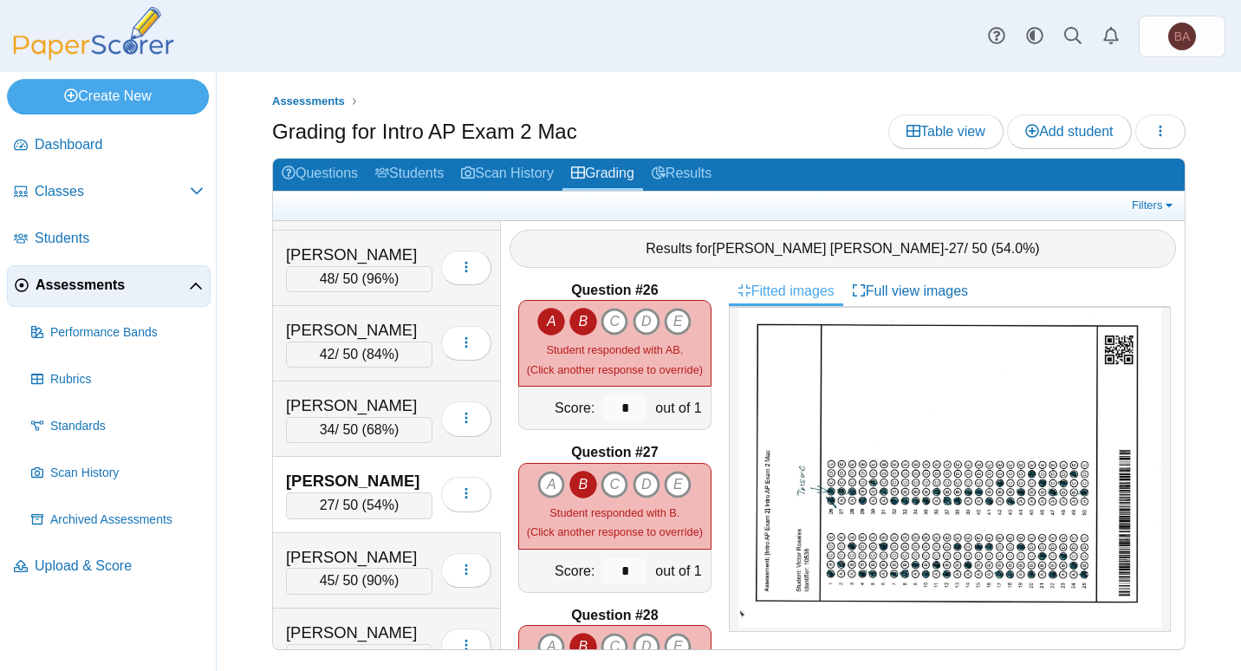
scroll to position [3986, 0]
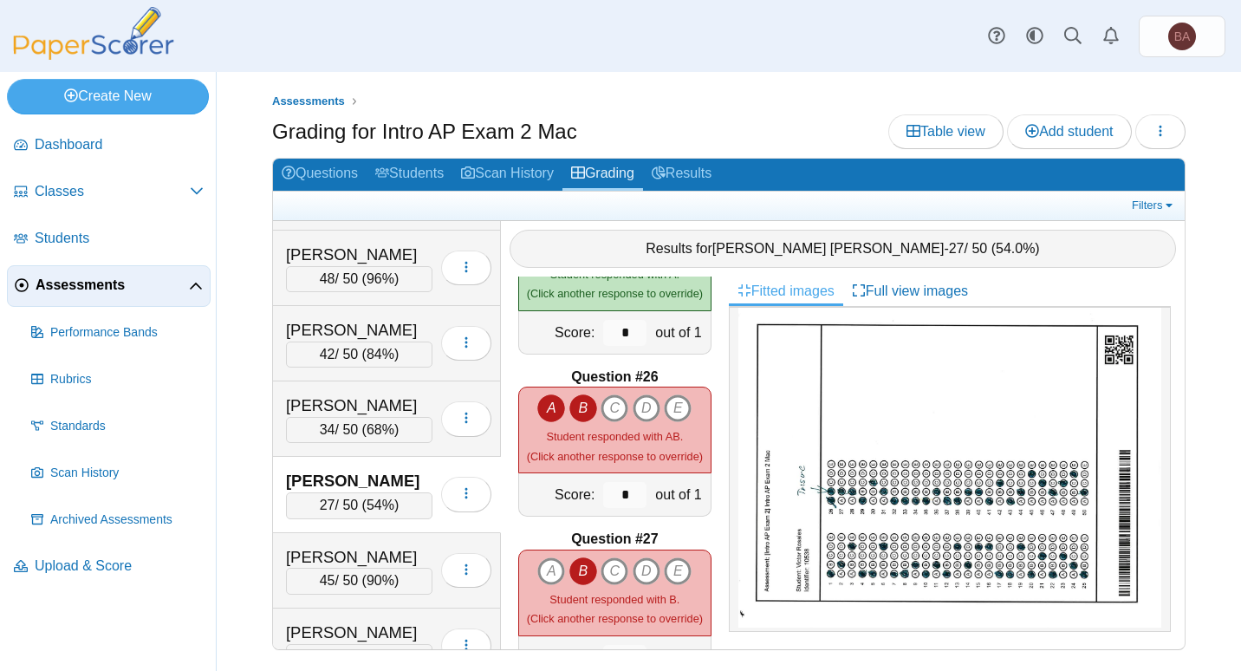
click at [94, 290] on span "Assessments" at bounding box center [112, 285] width 153 height 19
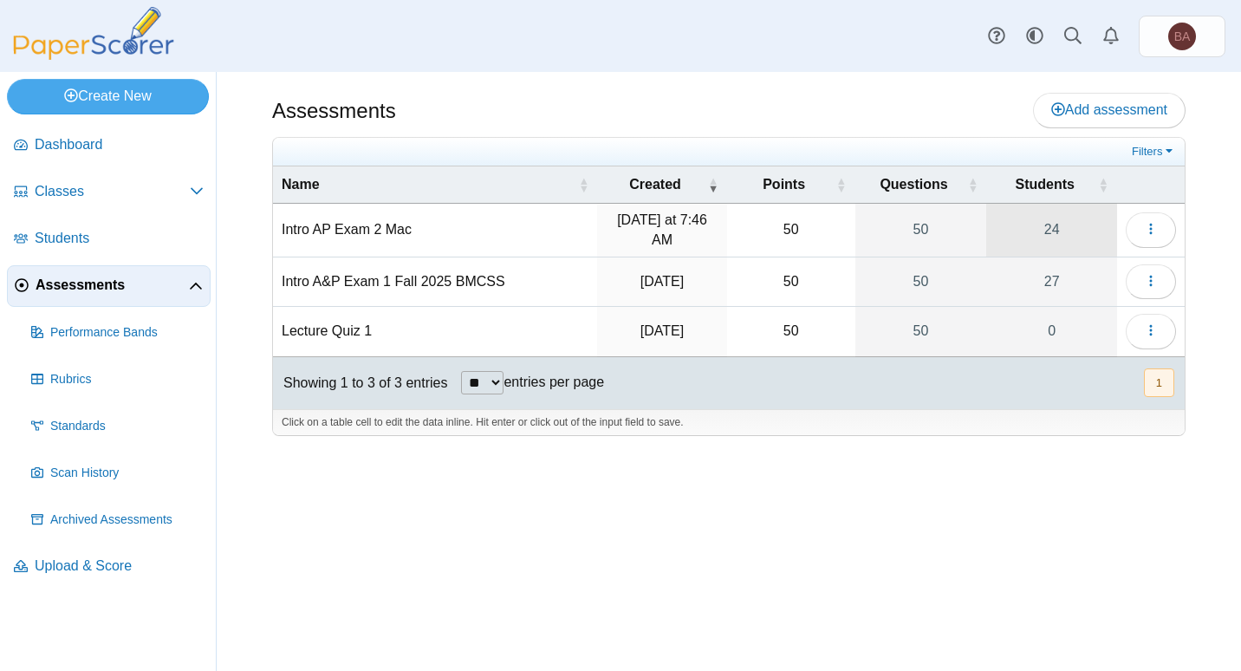
click at [1060, 228] on link "24" at bounding box center [1051, 230] width 131 height 53
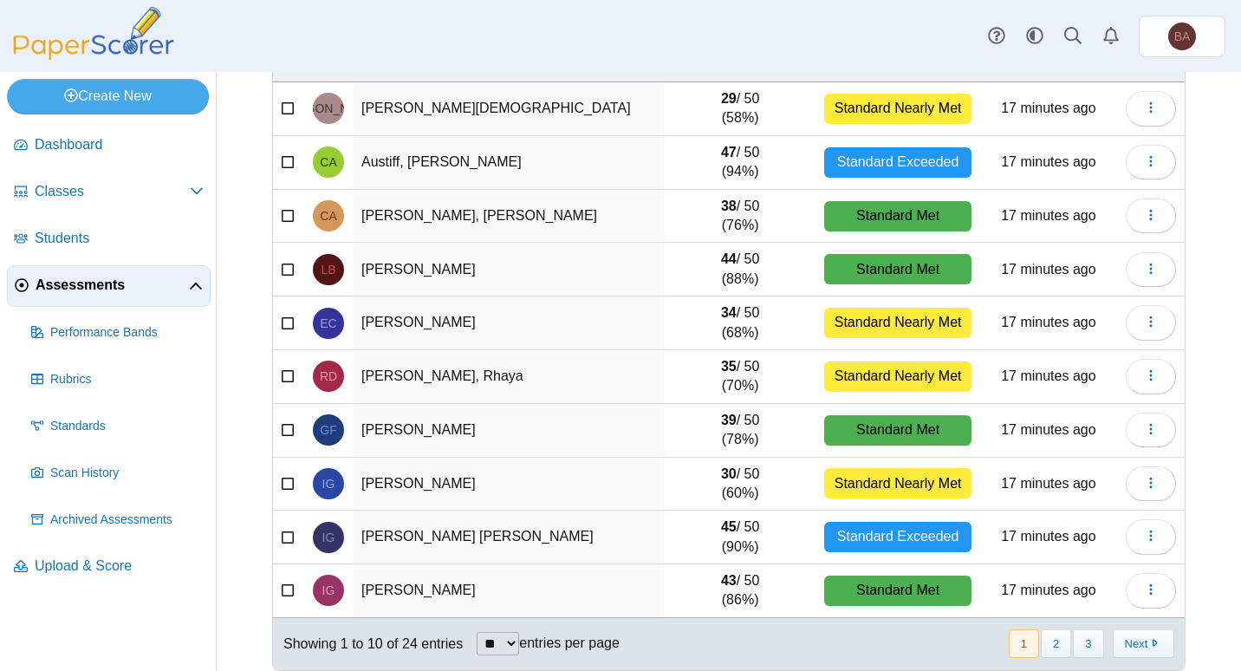
scroll to position [193, 0]
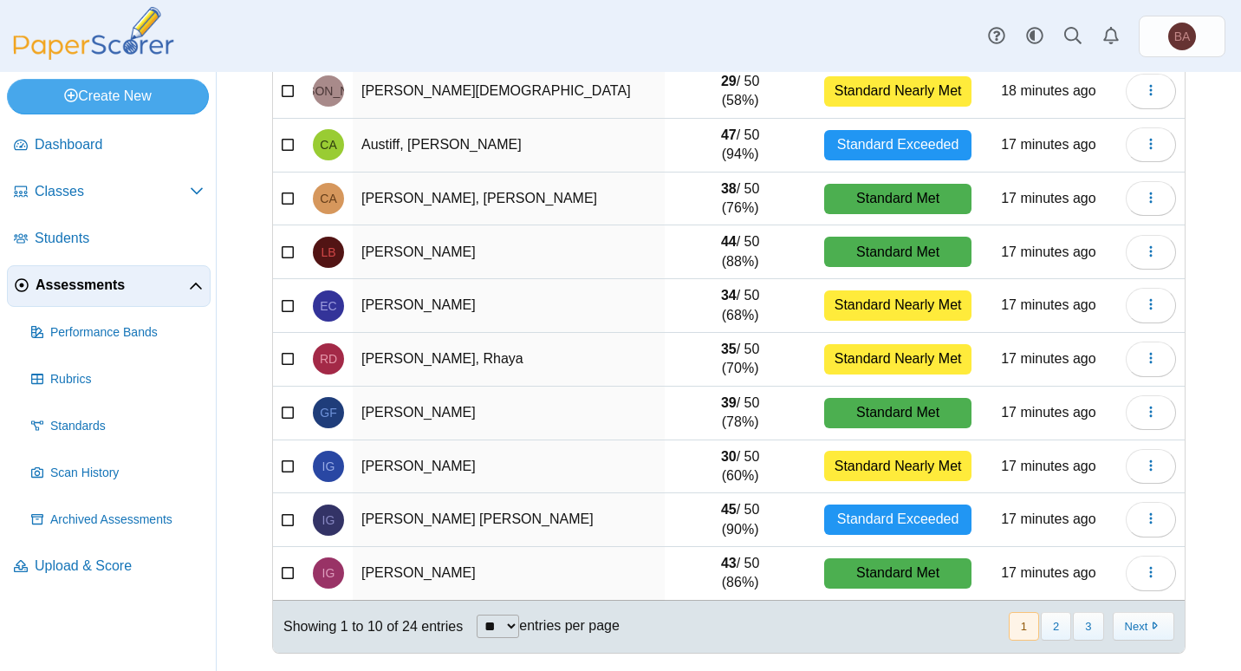
click at [500, 622] on select "** ** ** ***" at bounding box center [498, 625] width 42 height 23
click at [477, 614] on select "** ** ** ***" at bounding box center [498, 625] width 42 height 23
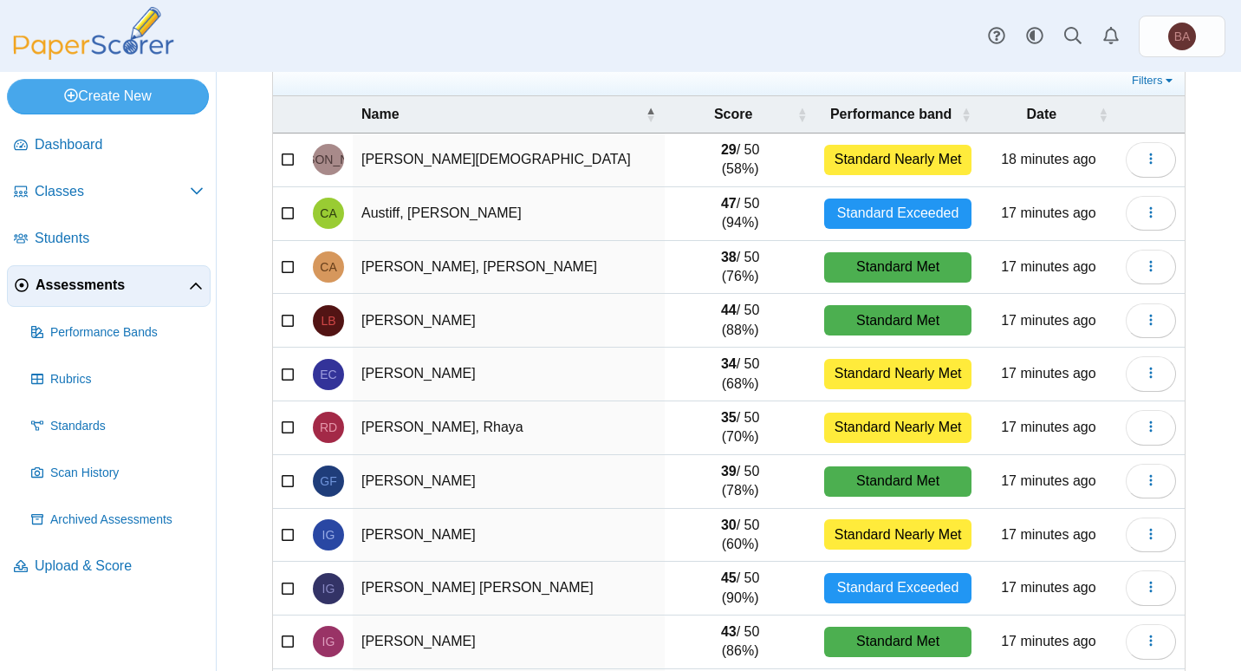
scroll to position [0, 0]
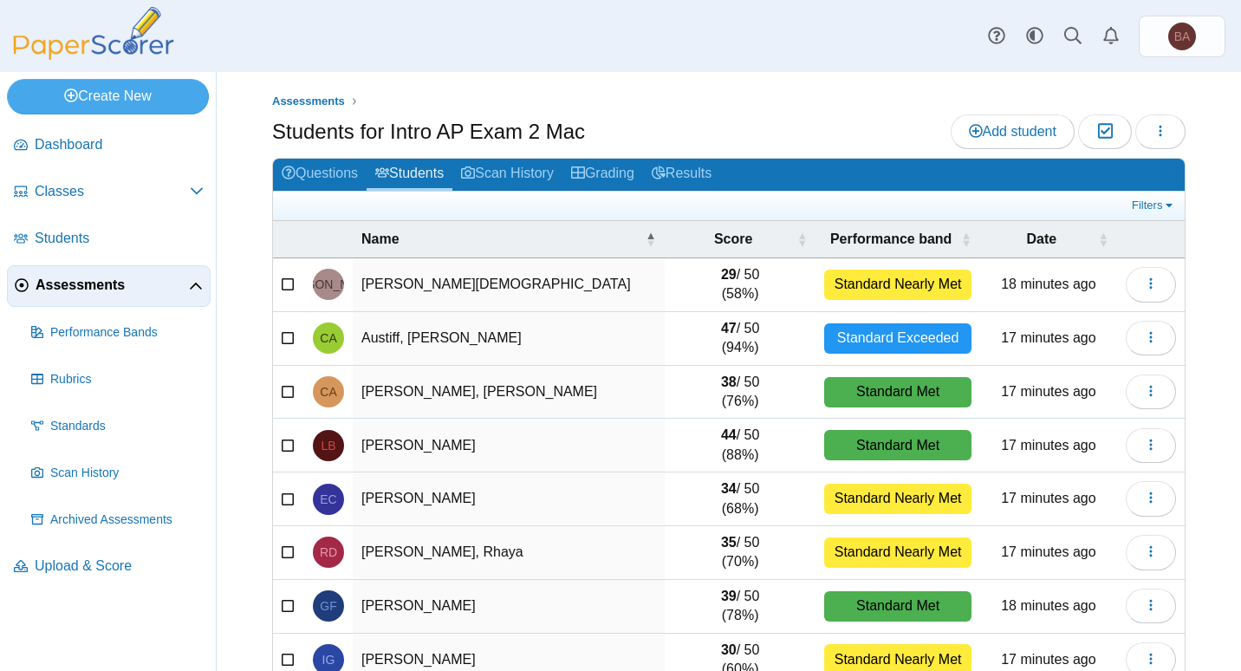
select select "**"
click at [711, 170] on link "Results" at bounding box center [681, 175] width 77 height 32
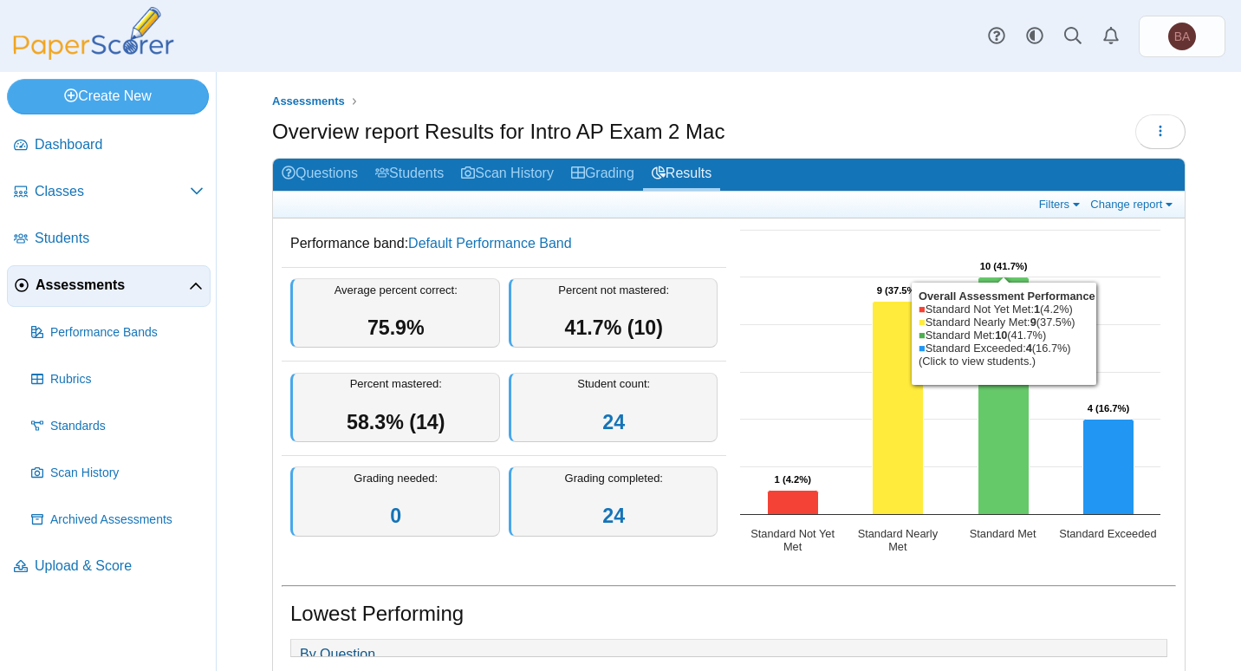
click at [1004, 374] on icon "Standard Met, 10. Overall Assessment Performance." at bounding box center [1003, 395] width 51 height 237
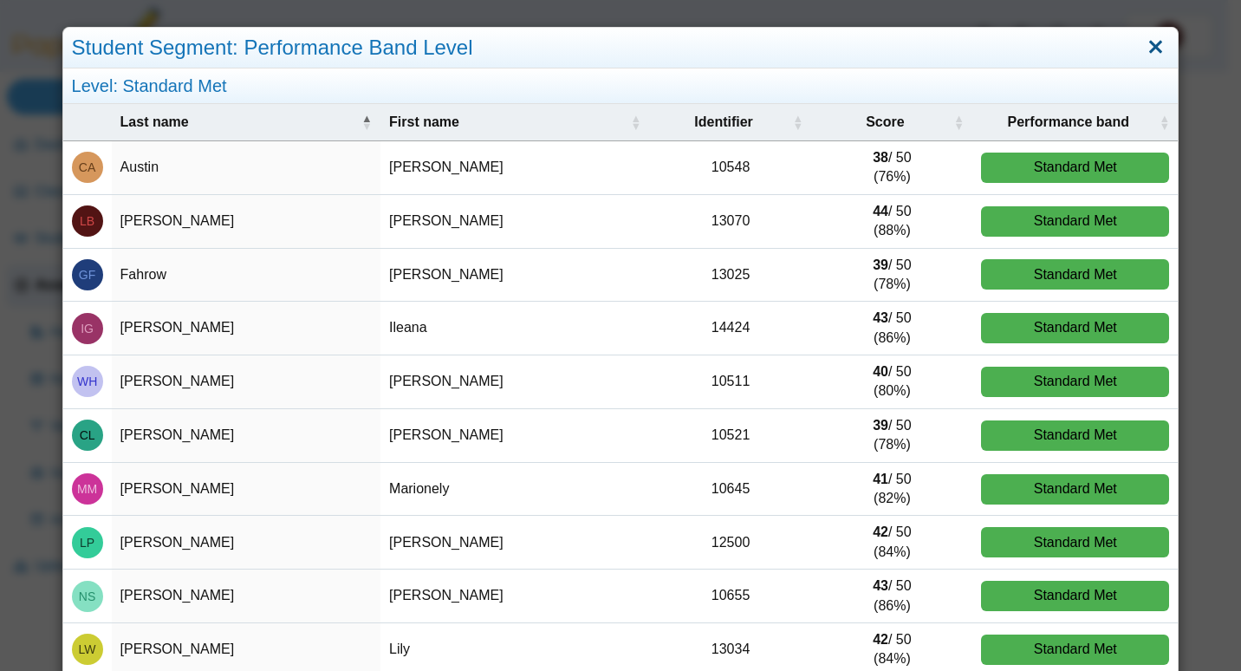
click at [1143, 49] on link "Close" at bounding box center [1156, 47] width 27 height 29
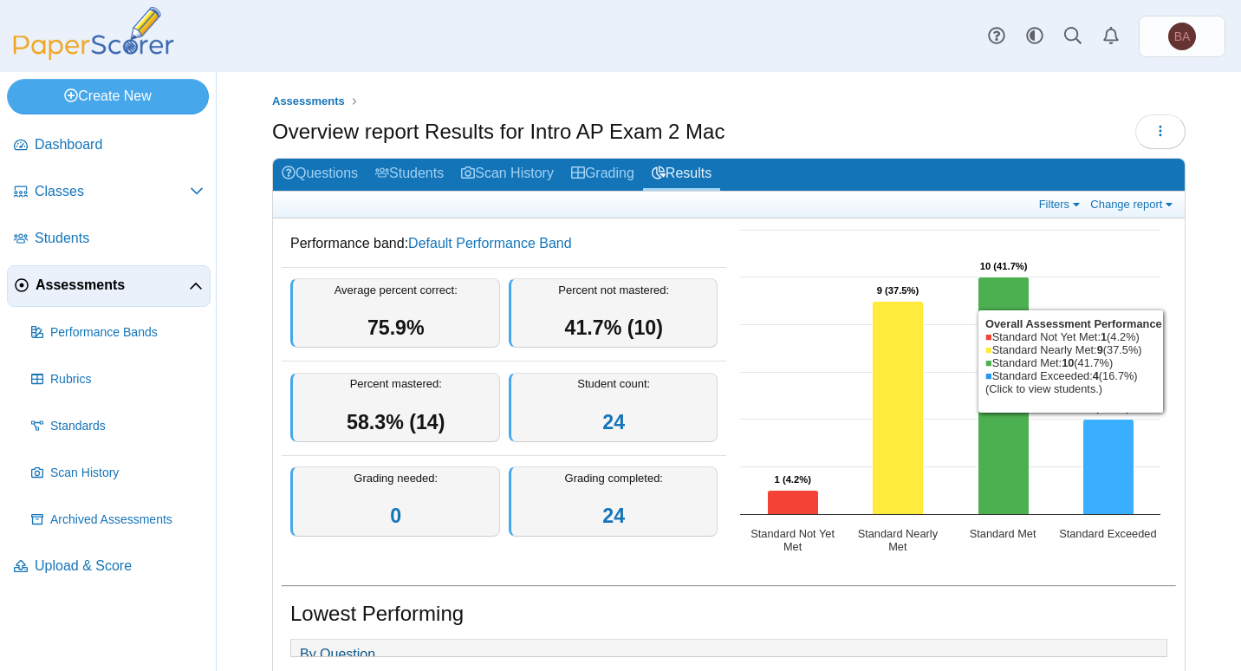
click at [1090, 445] on icon "Standard Exceeded, 4. Overall Assessment Performance." at bounding box center [1108, 466] width 51 height 95
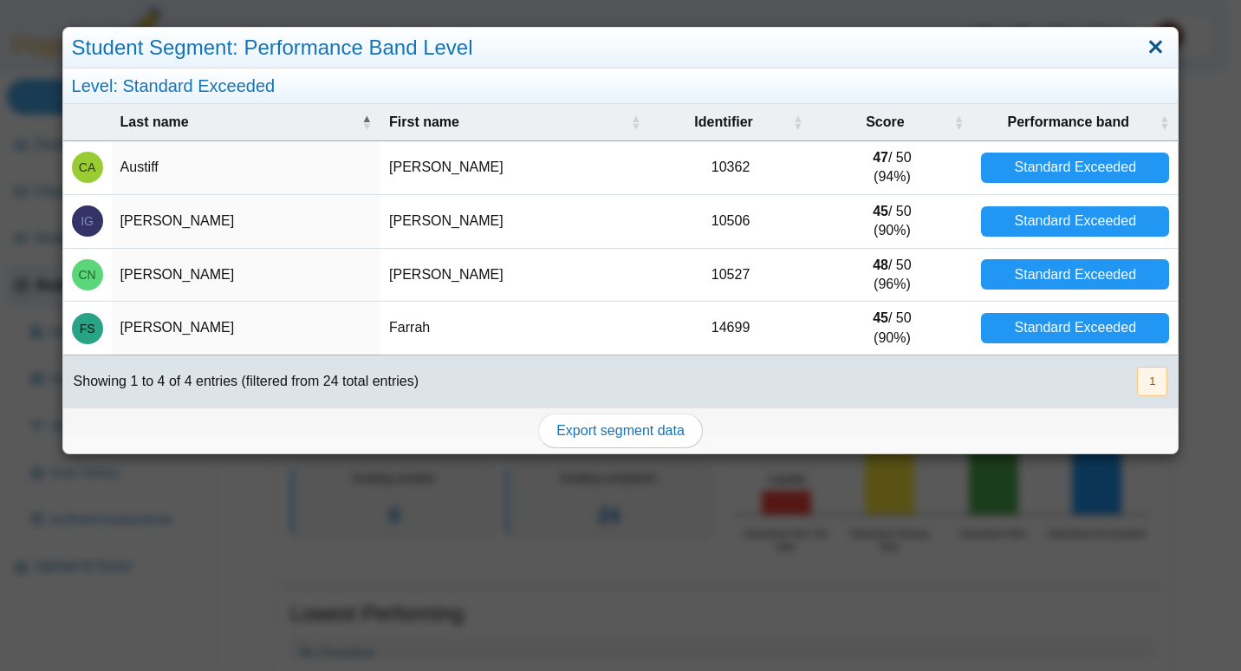
click at [1143, 49] on link "Close" at bounding box center [1156, 47] width 27 height 29
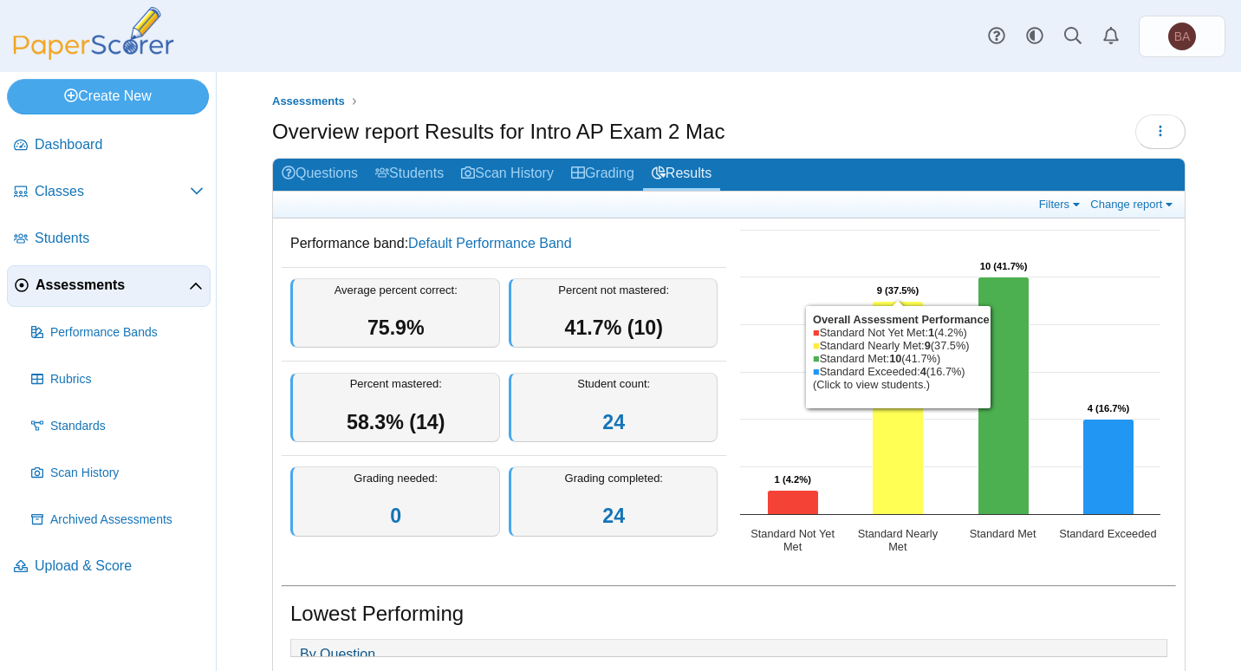
click at [886, 421] on icon "Standard Nearly Met, 9. Overall Assessment Performance." at bounding box center [898, 408] width 51 height 213
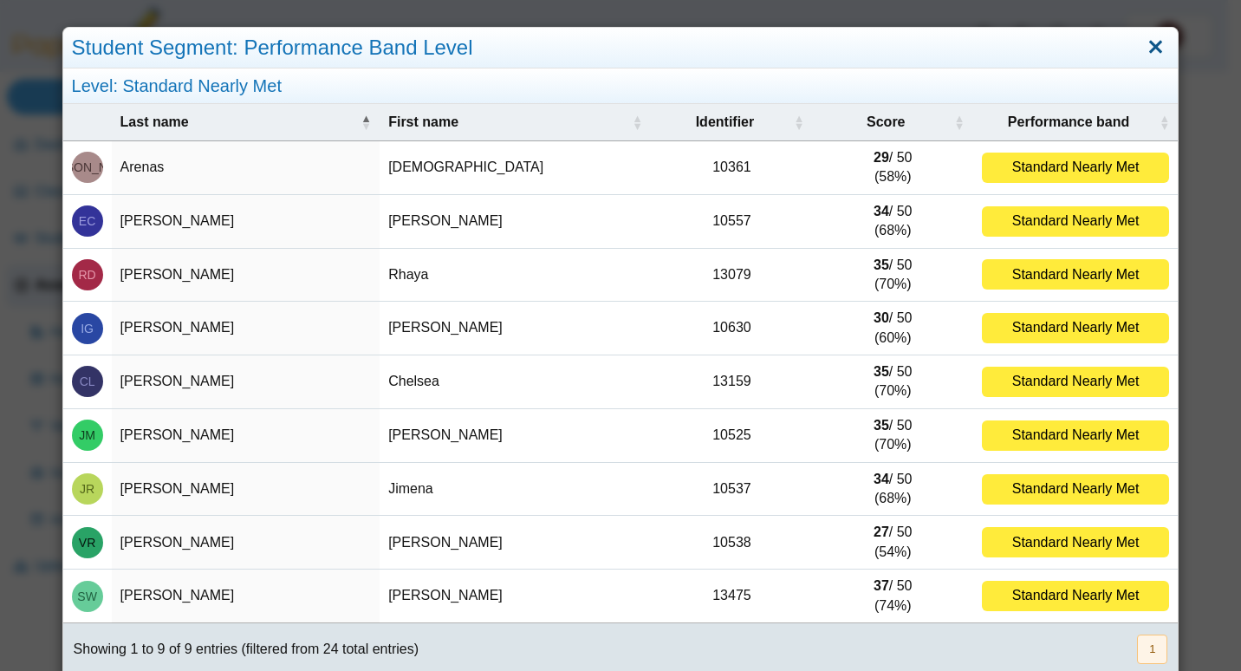
click at [1143, 49] on link "Close" at bounding box center [1156, 47] width 27 height 29
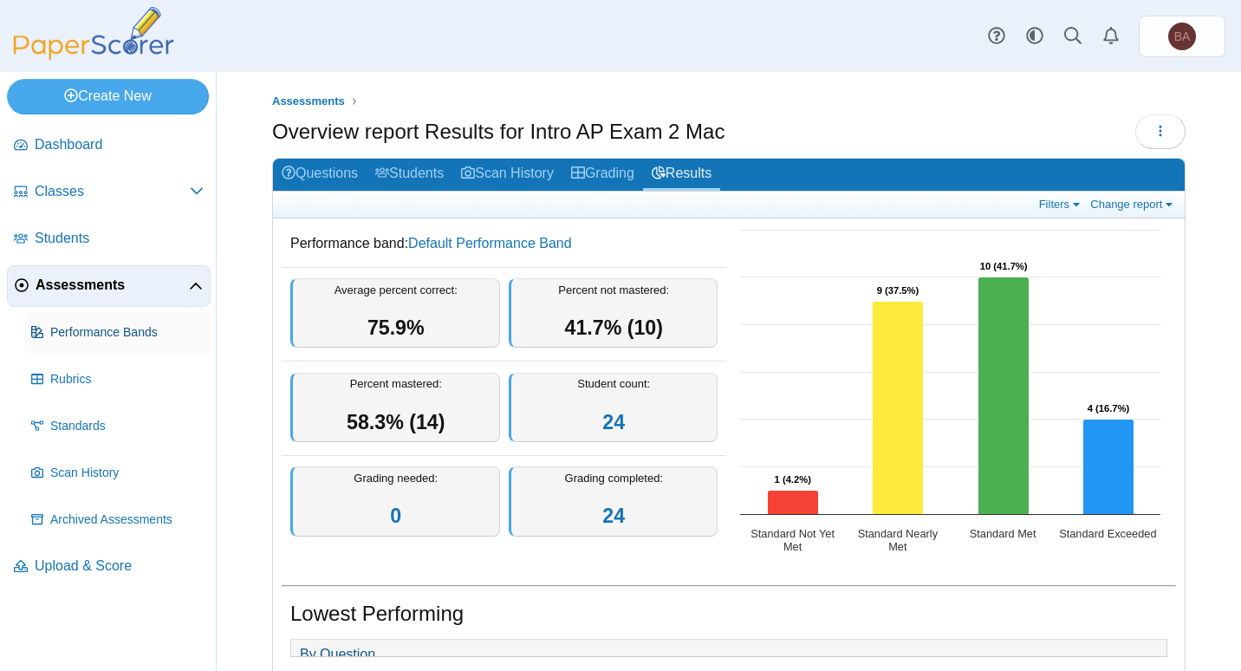
click at [70, 332] on span "Performance Bands" at bounding box center [126, 332] width 153 height 17
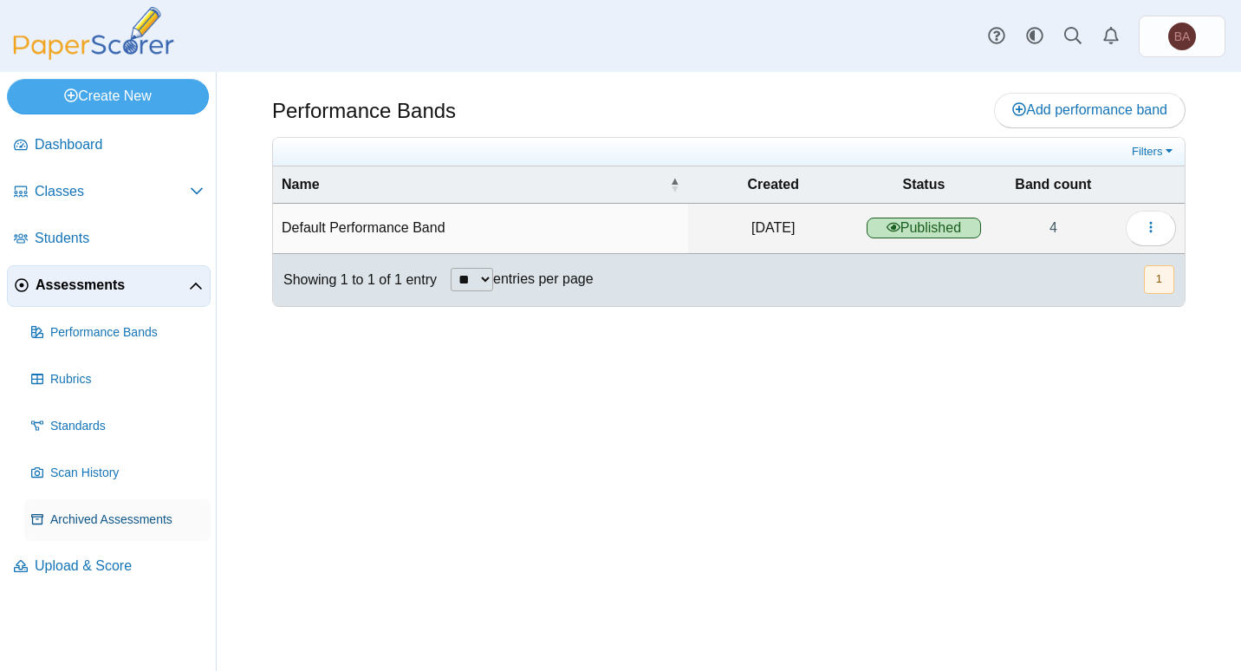
click at [65, 527] on span "Archived Assessments" at bounding box center [126, 519] width 153 height 17
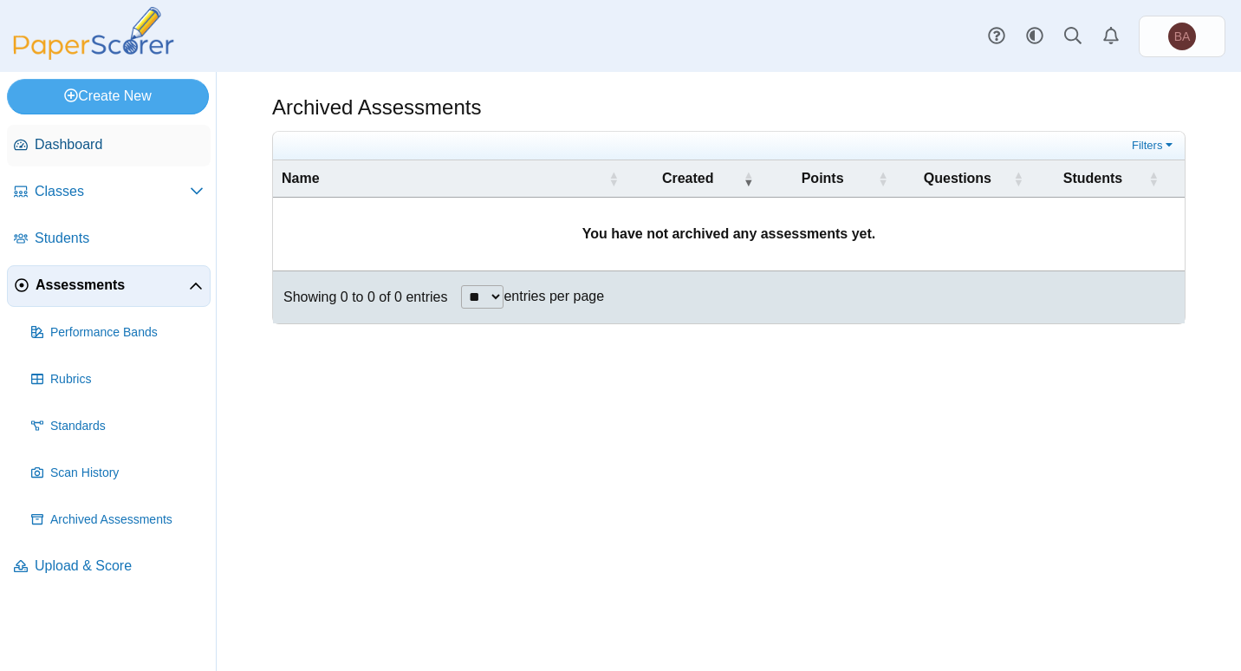
click at [69, 144] on span "Dashboard" at bounding box center [119, 144] width 169 height 19
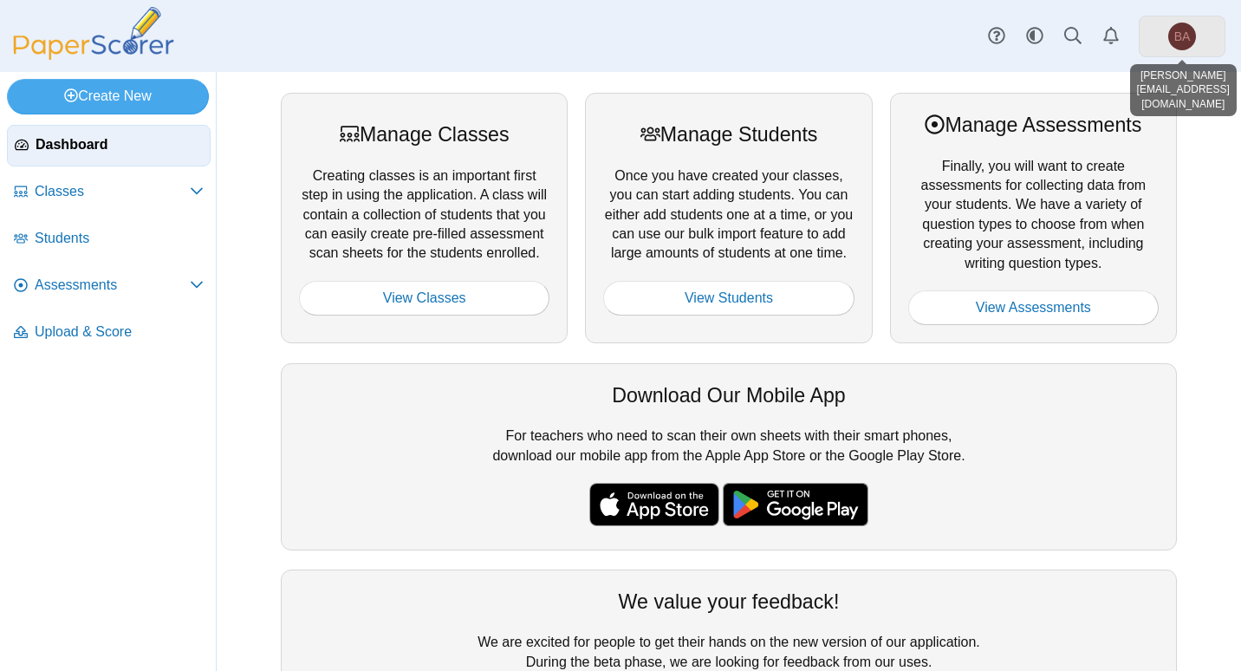
click at [1151, 37] on link "BA" at bounding box center [1182, 37] width 87 height 42
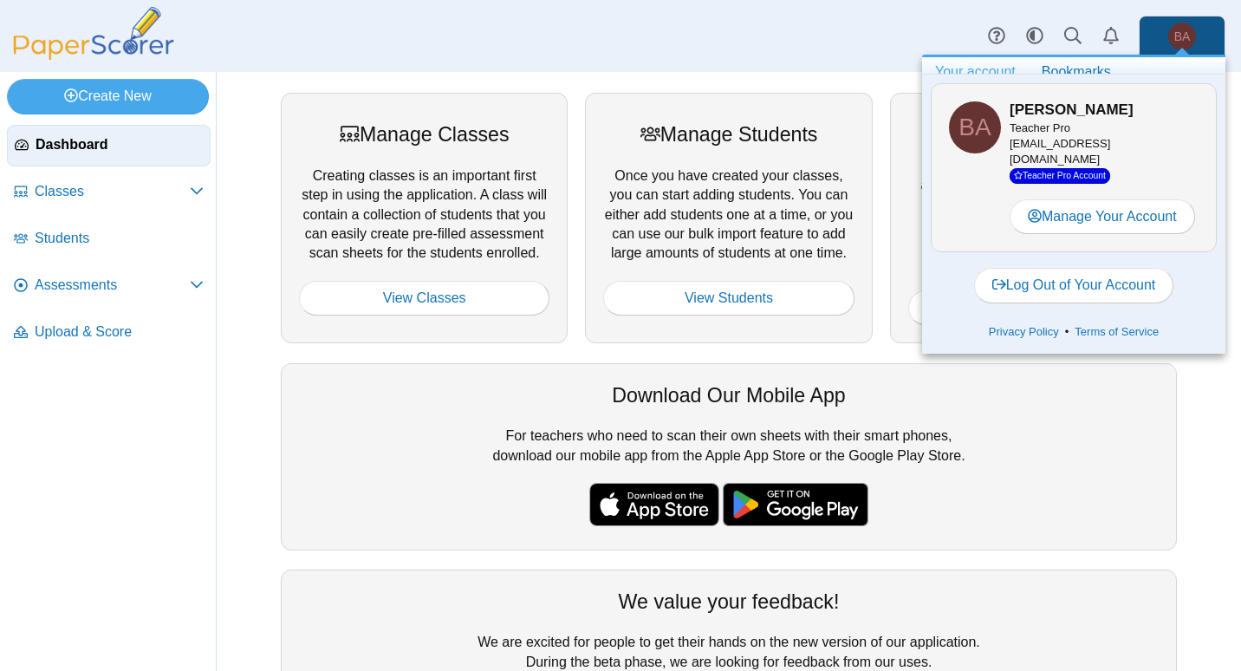
click at [588, 15] on div "Dashboard Classes Archived classes Students Assessments" at bounding box center [620, 36] width 1241 height 72
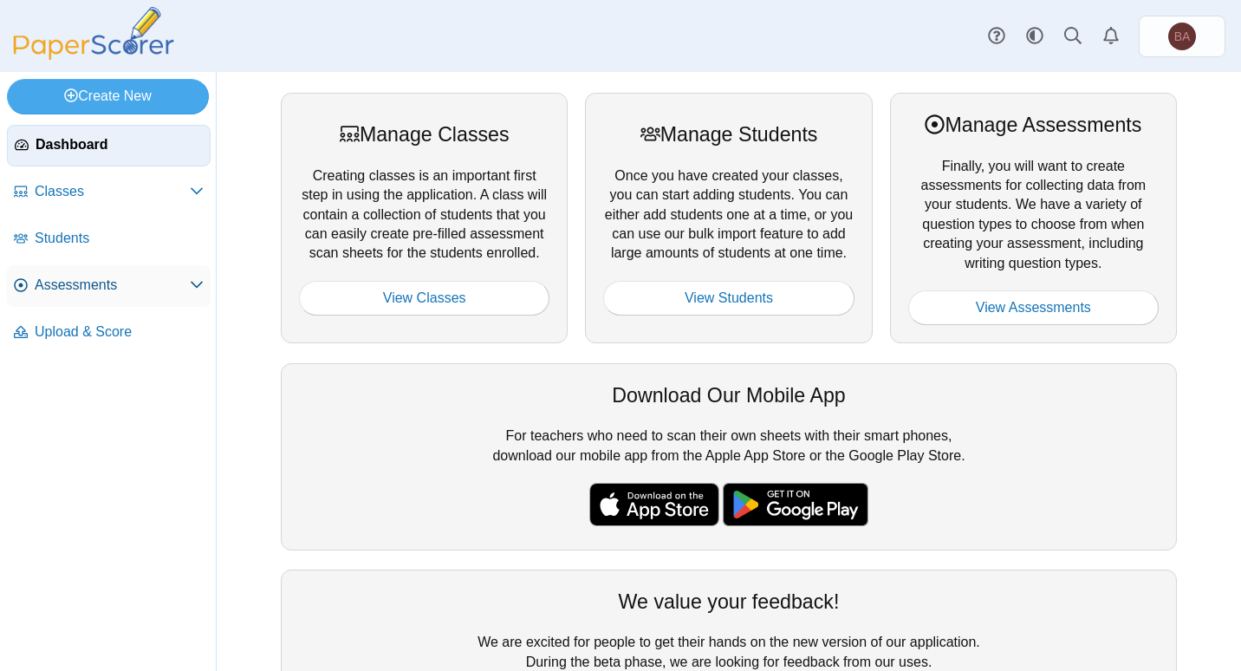
click at [62, 282] on span "Assessments" at bounding box center [112, 285] width 155 height 19
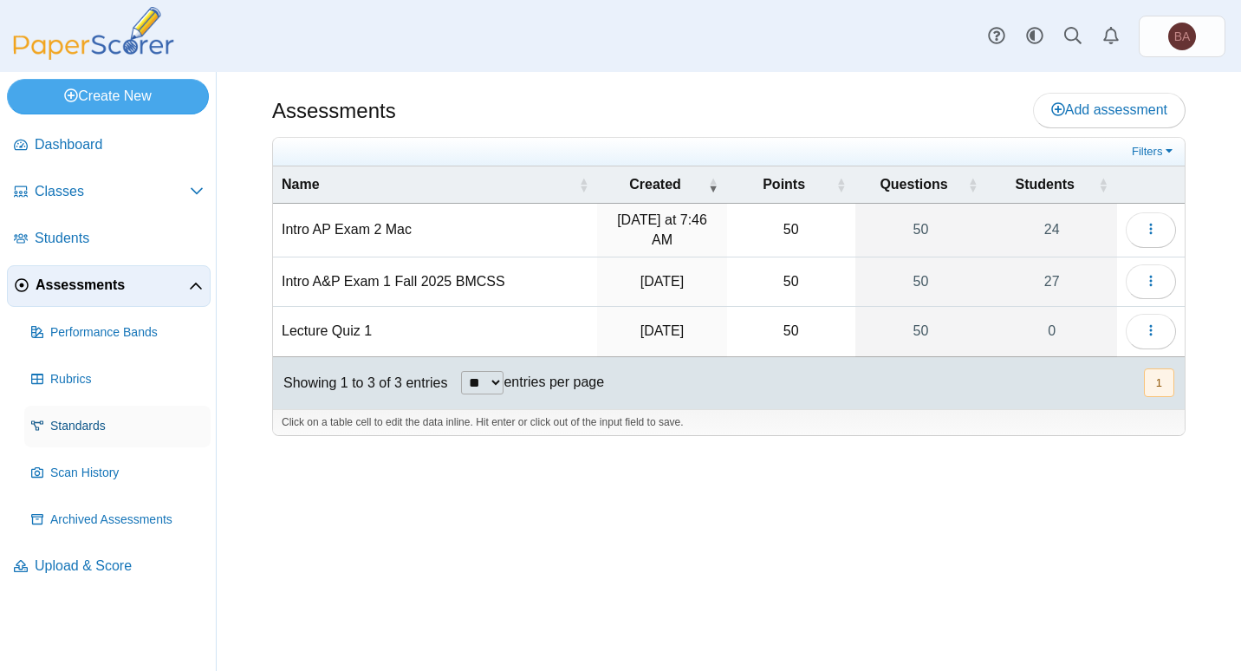
click at [74, 430] on span "Standards" at bounding box center [126, 426] width 153 height 17
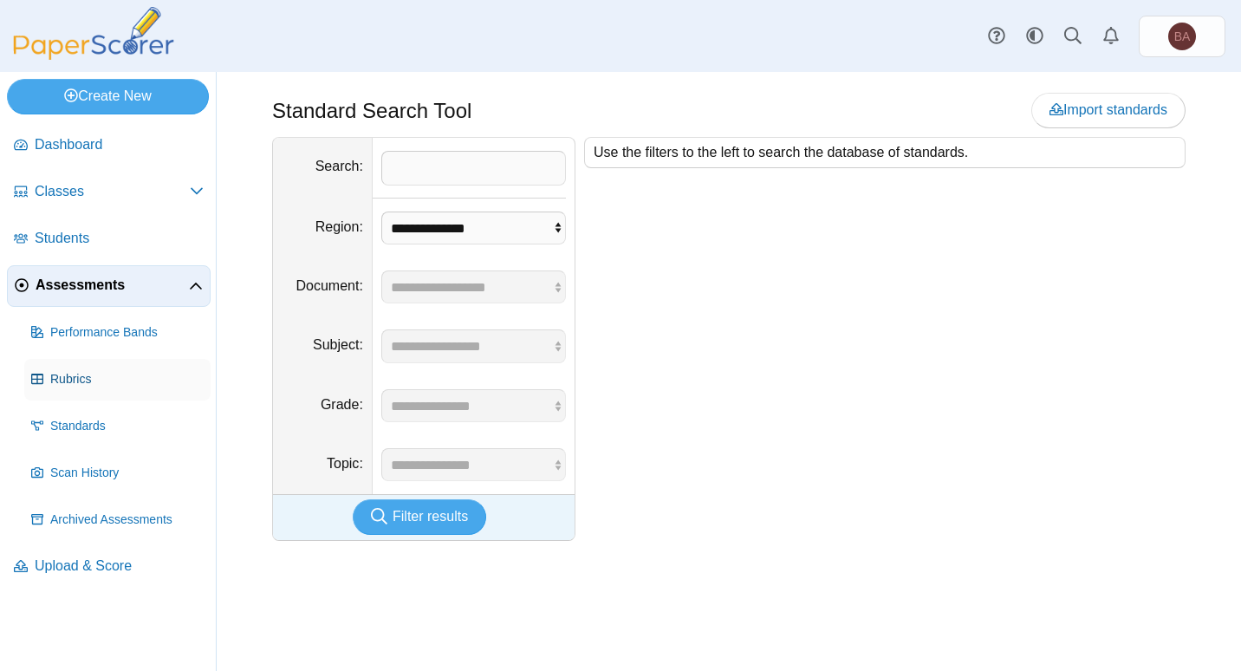
click at [67, 380] on span "Rubrics" at bounding box center [126, 379] width 153 height 17
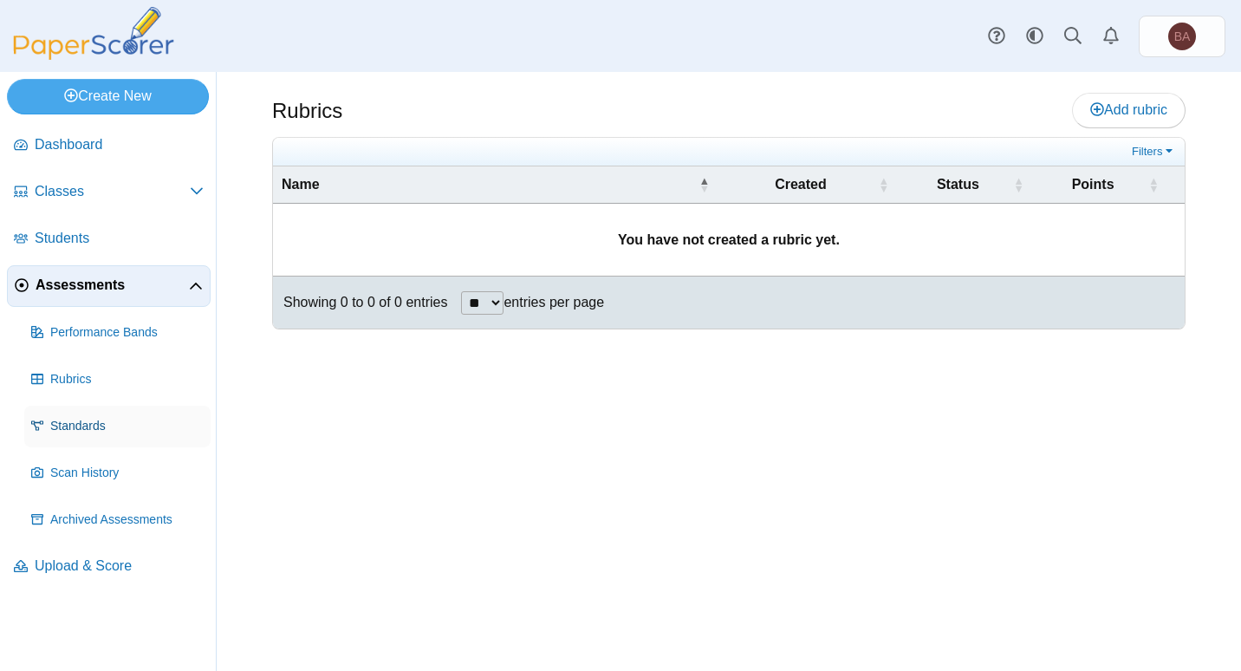
click at [71, 434] on span "Standards" at bounding box center [126, 426] width 153 height 17
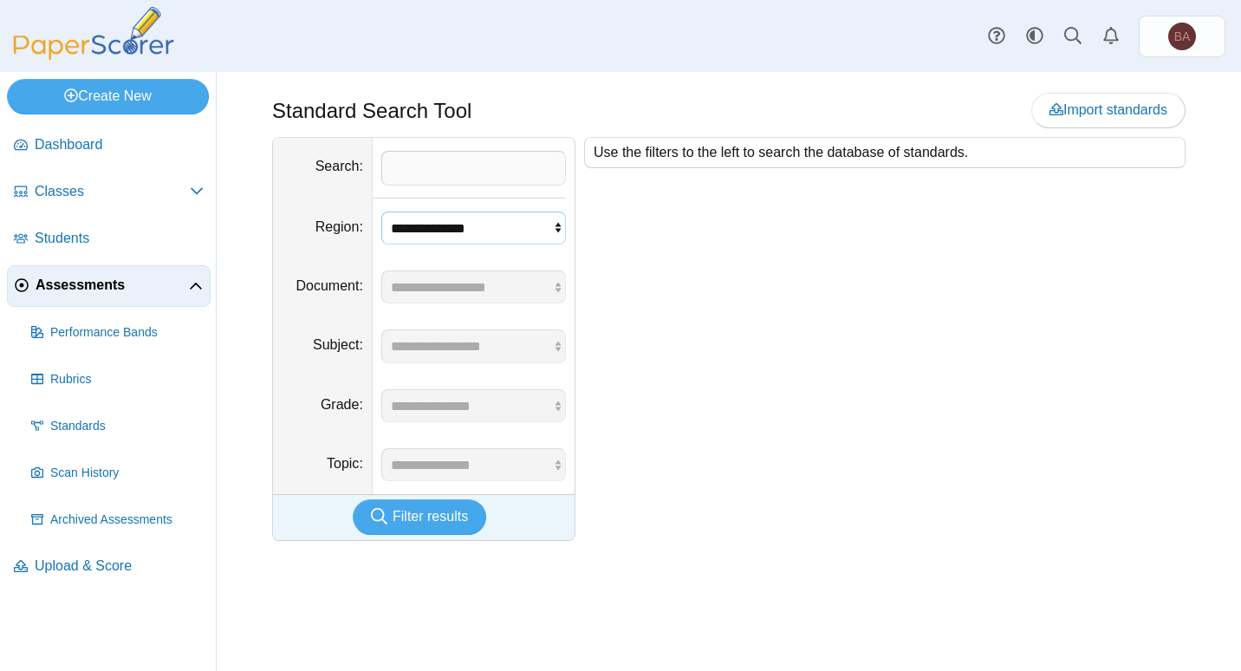
click at [464, 238] on select "**********" at bounding box center [473, 227] width 185 height 33
click at [474, 55] on div "Dashboard Classes Archived classes Students Assessments" at bounding box center [620, 36] width 1241 height 72
